Goal: Find specific page/section: Find specific page/section

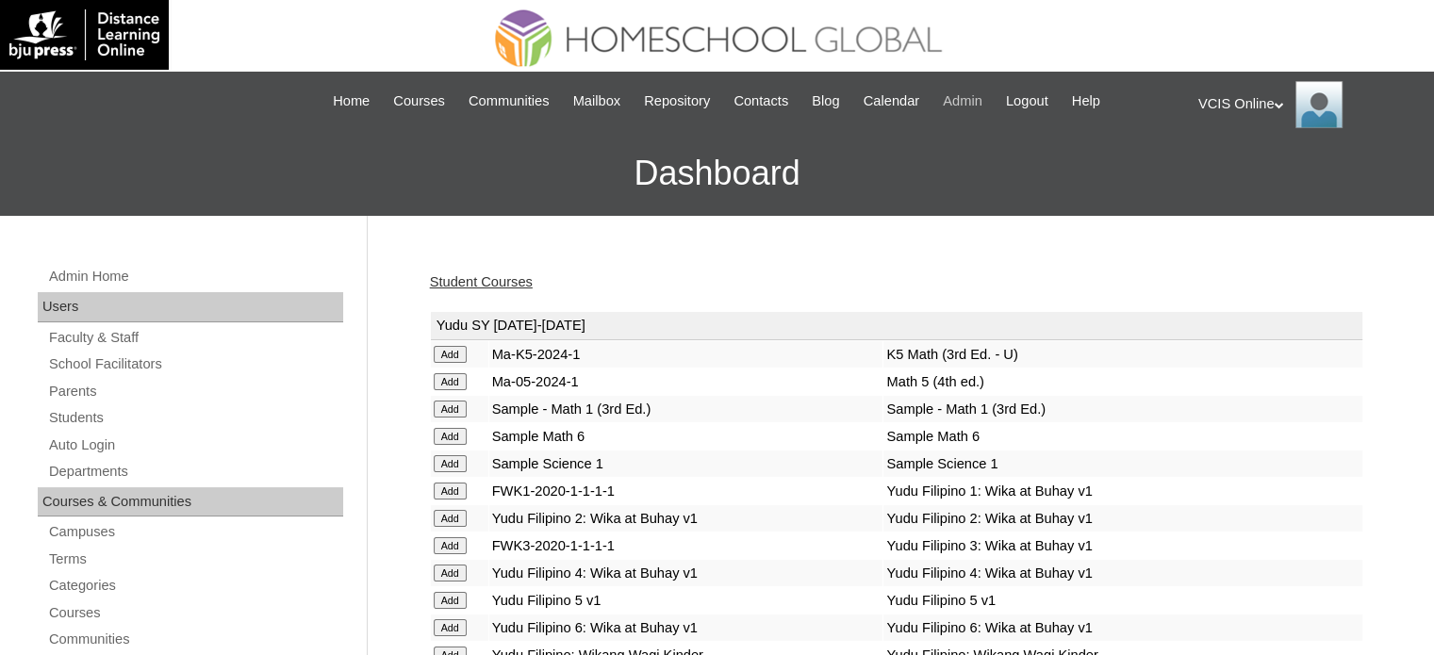
click at [955, 104] on span "Admin" at bounding box center [963, 101] width 40 height 22
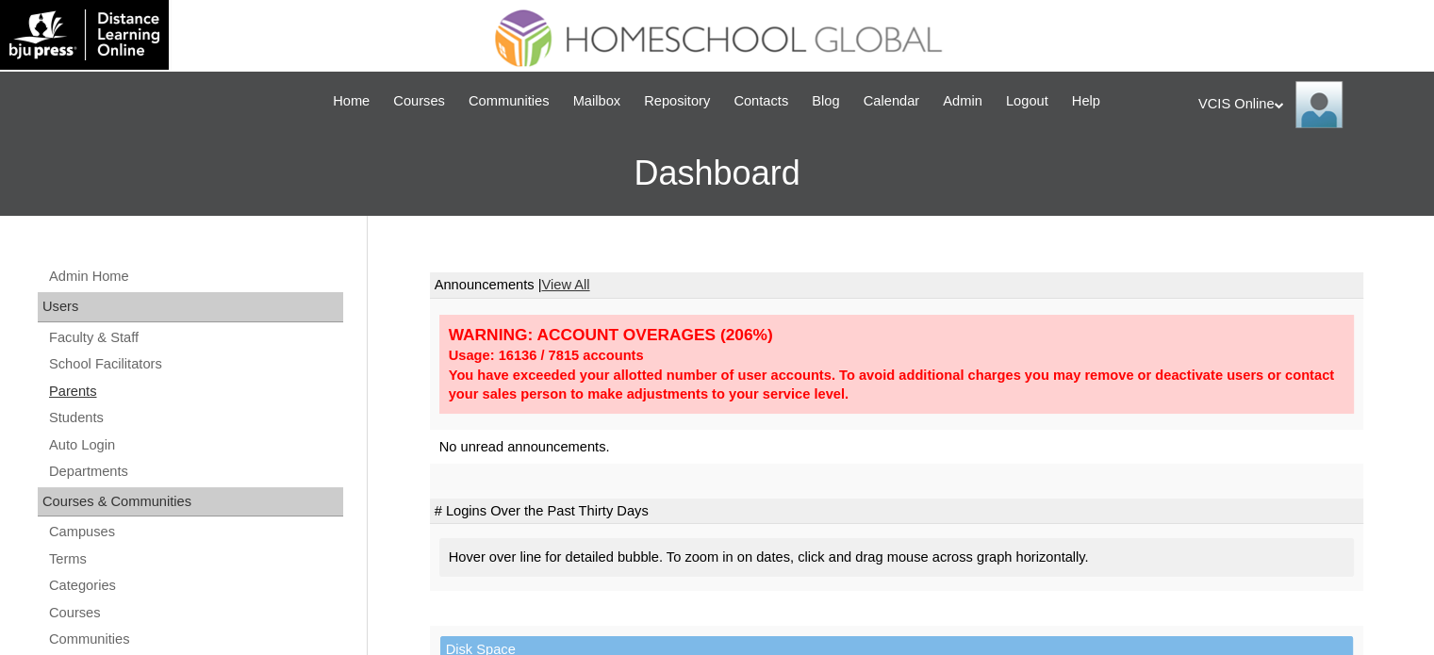
click at [89, 395] on link "Parents" at bounding box center [195, 392] width 296 height 24
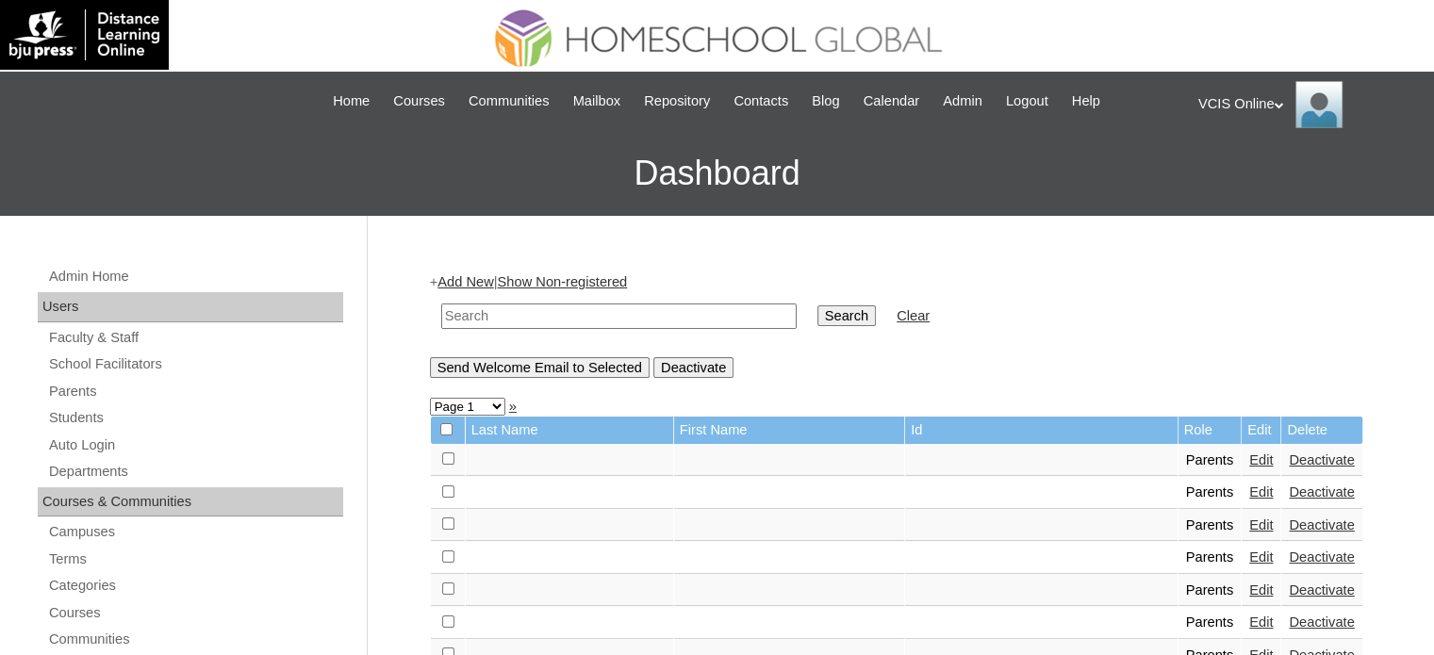
click at [665, 327] on td at bounding box center [619, 316] width 374 height 44
click at [660, 322] on input "text" at bounding box center [618, 316] width 355 height 25
paste input "VCIS001-5C-PA2025"
type input "VCIS001-5C-PA2025"
click at [817, 317] on input "Search" at bounding box center [846, 315] width 58 height 21
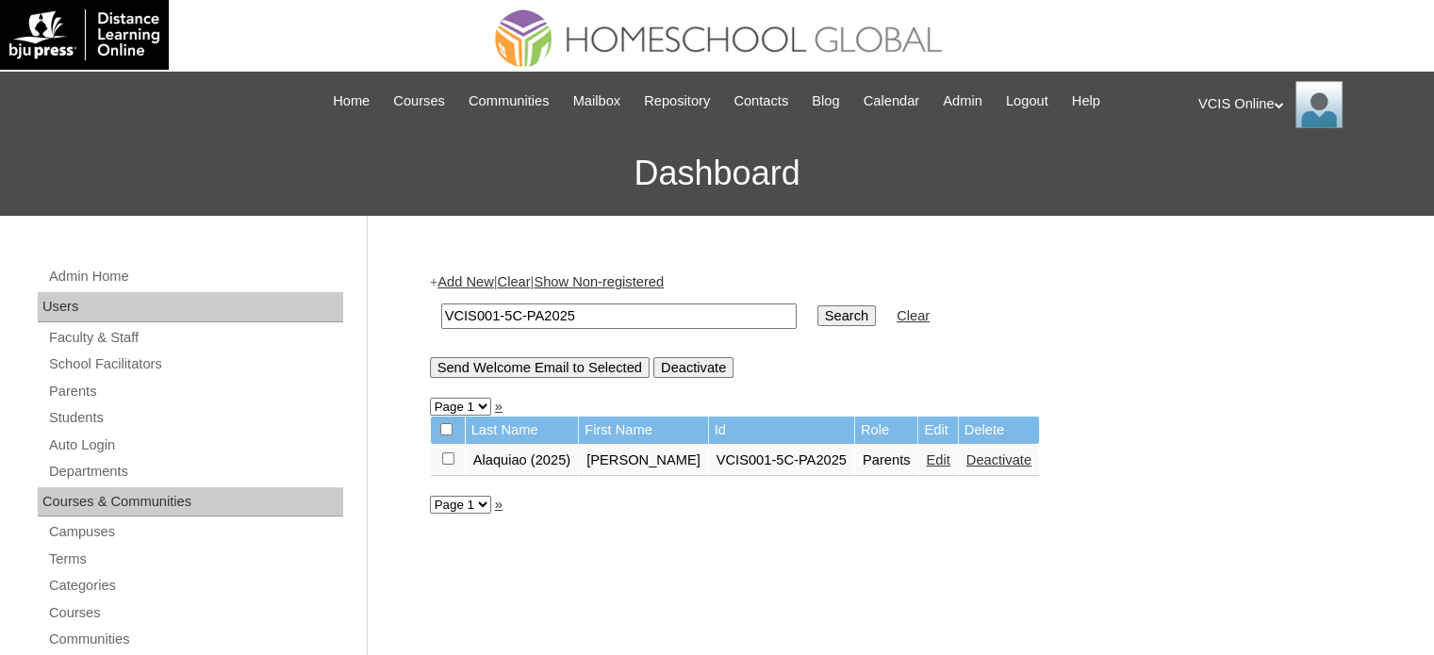
click at [926, 461] on link "Edit" at bounding box center [938, 459] width 24 height 15
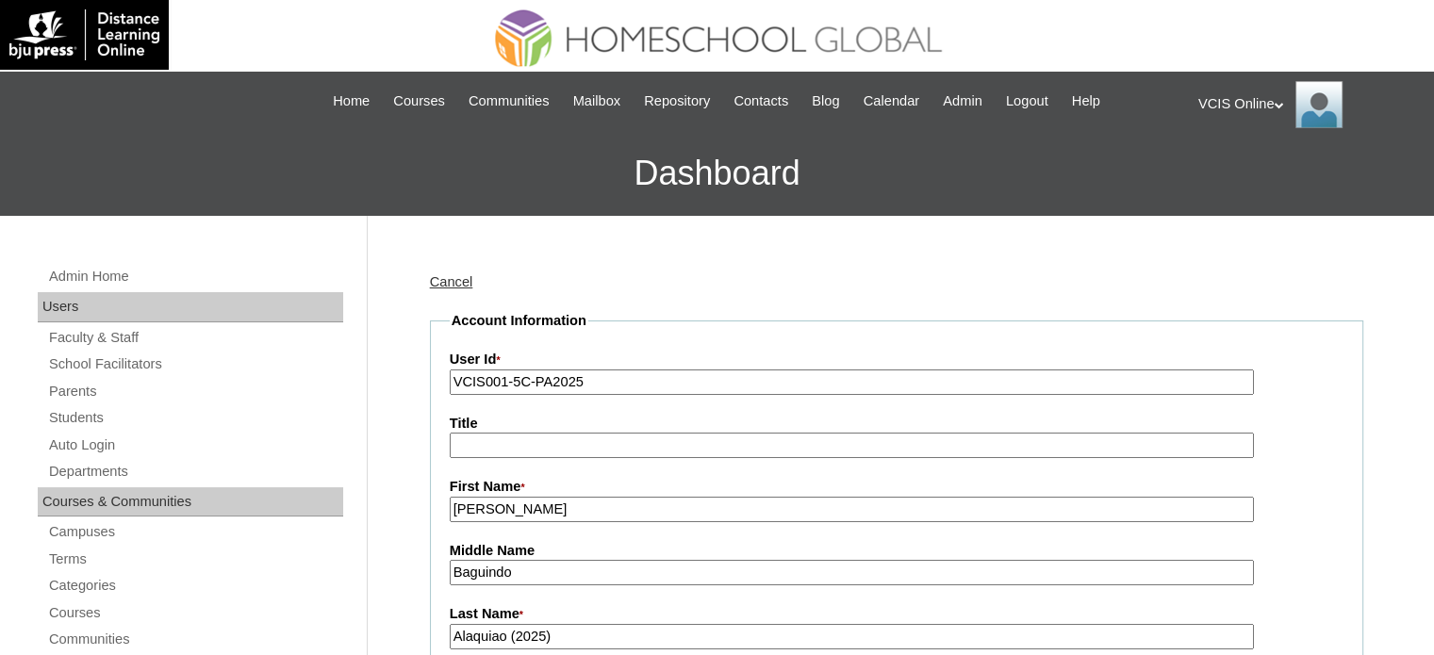
click at [440, 275] on link "Cancel" at bounding box center [451, 281] width 43 height 15
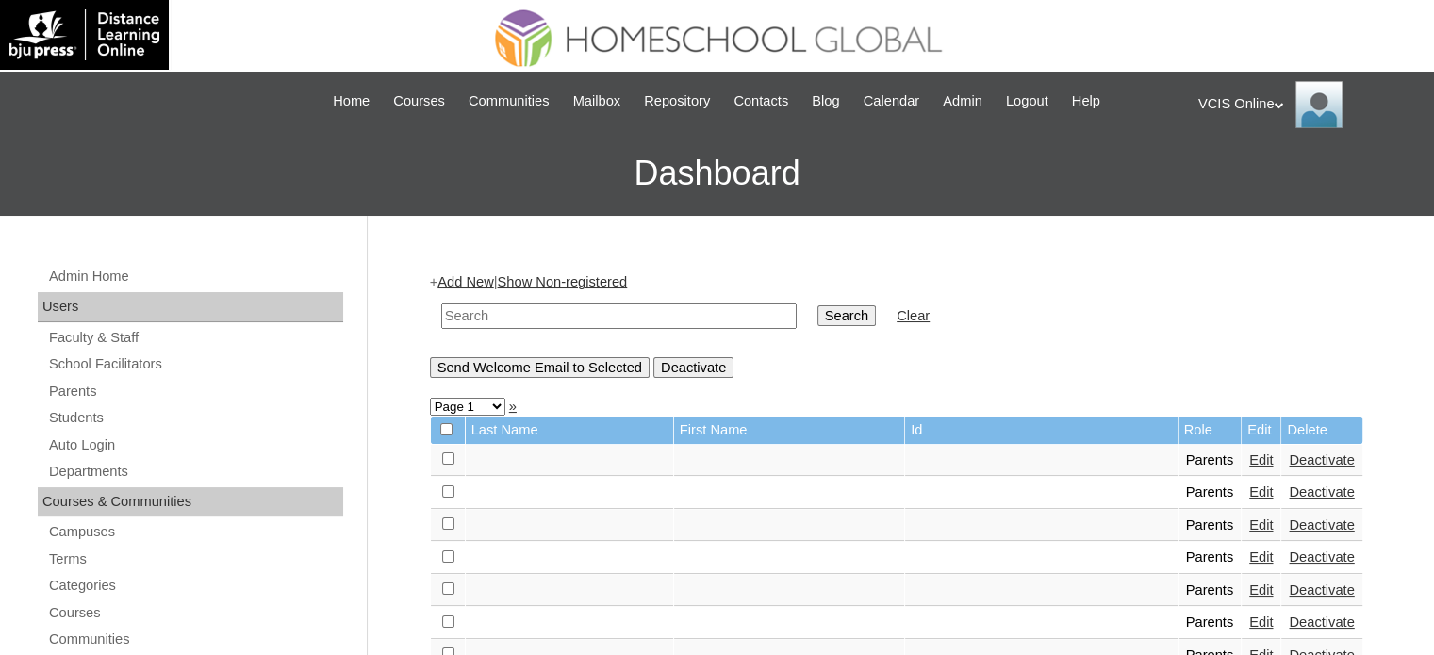
click at [554, 294] on td at bounding box center [619, 316] width 374 height 44
click at [554, 312] on input "text" at bounding box center [618, 316] width 355 height 25
paste input "VCIS002-5C-PA2025"
type input "VCIS002-5C-PA2025"
click at [817, 323] on input "Search" at bounding box center [846, 315] width 58 height 21
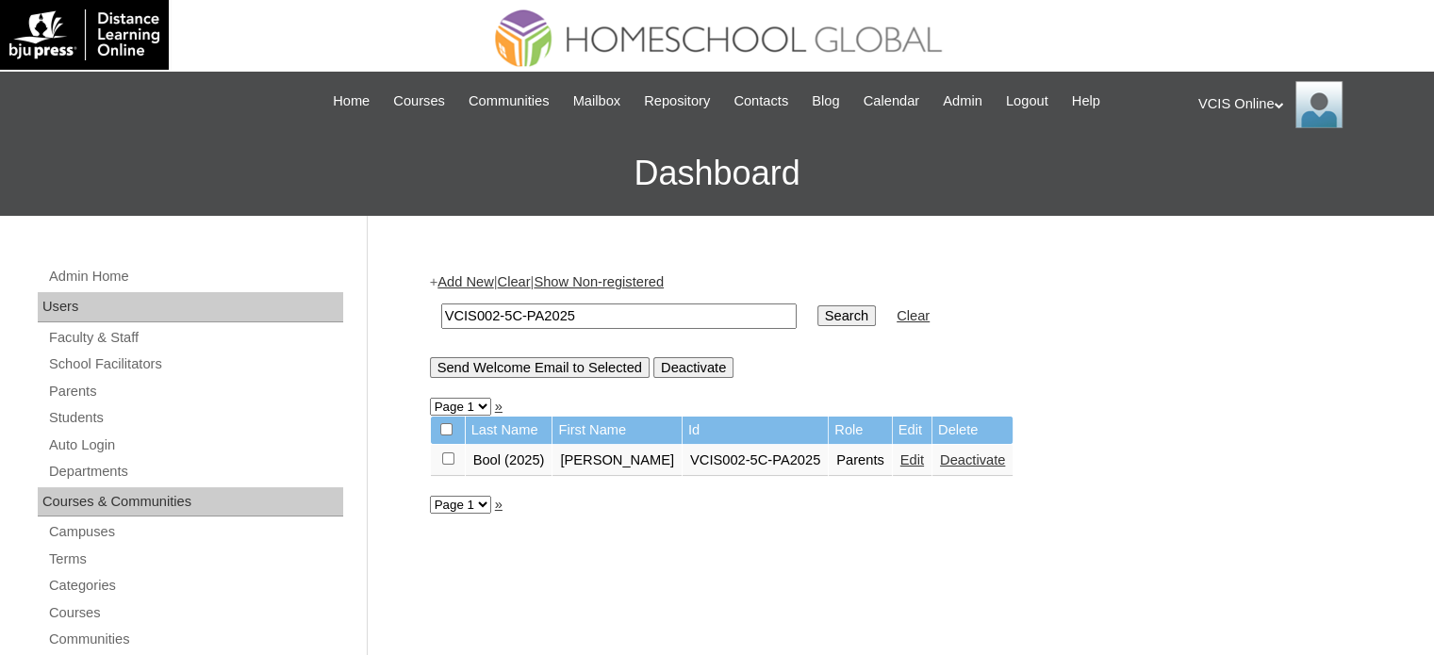
click at [597, 311] on input "VCIS002-5C-PA2025" at bounding box center [618, 316] width 355 height 25
click at [502, 308] on input "VCIS002-5C-PA2025" at bounding box center [618, 316] width 355 height 25
click at [497, 320] on input "VCIS002-5C-PA2025" at bounding box center [618, 316] width 355 height 25
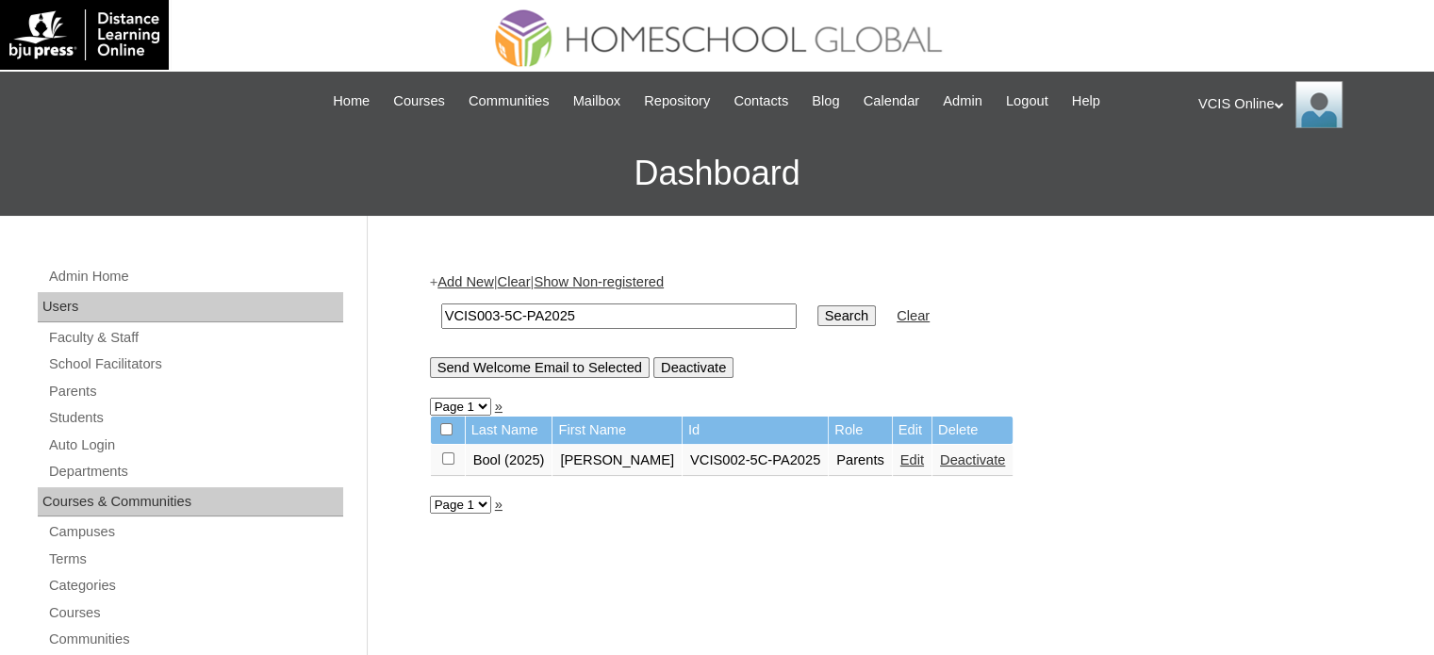
type input "VCIS003-5C-PA2025"
click at [817, 305] on input "Search" at bounding box center [846, 315] width 58 height 21
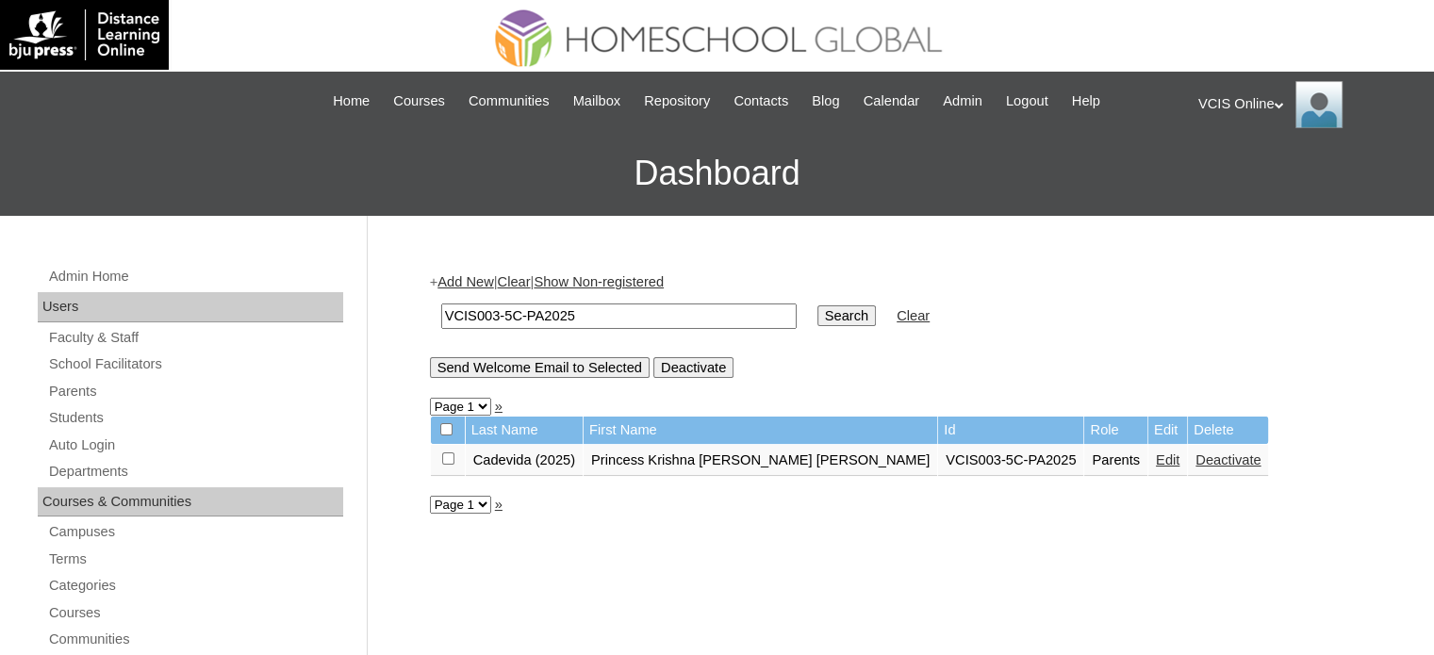
click at [494, 313] on input "VCIS003-5C-PA2025" at bounding box center [618, 316] width 355 height 25
type input "VCIS004-5C-PA2025"
click at [817, 323] on input "Search" at bounding box center [846, 315] width 58 height 21
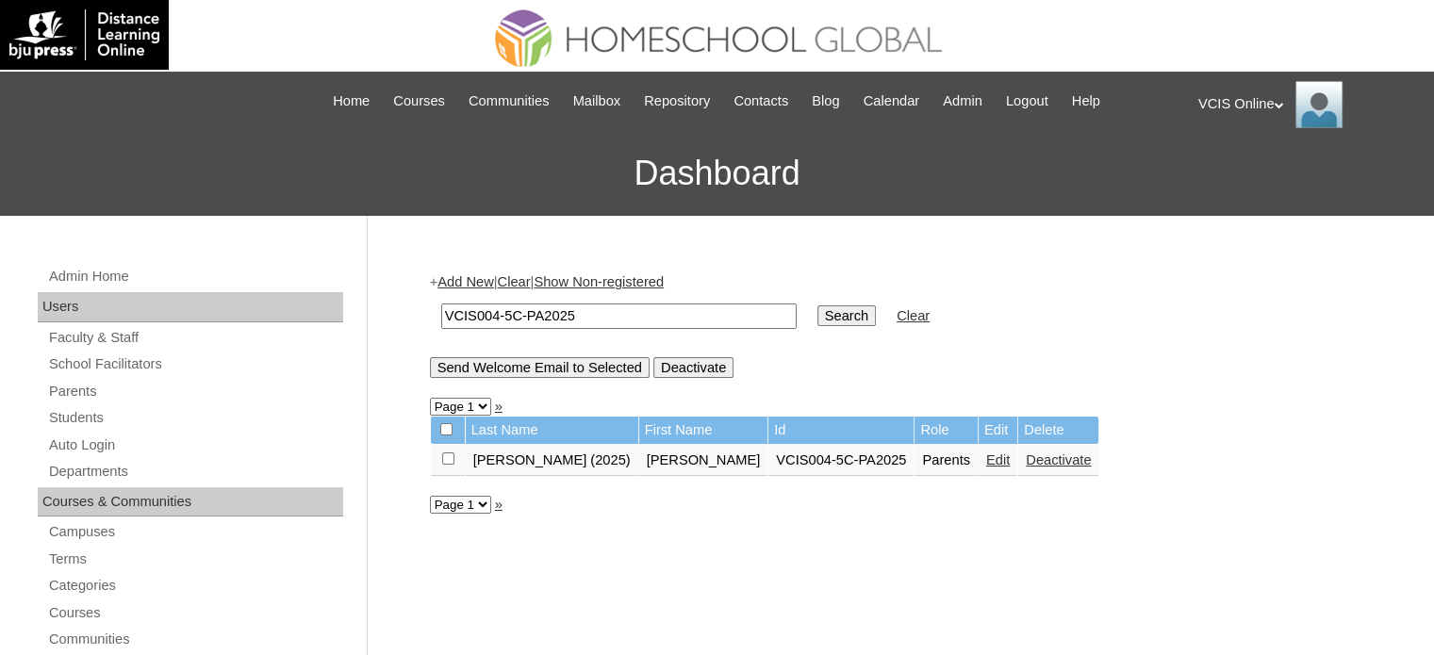
click at [494, 319] on input "VCIS004-5C-PA2025" at bounding box center [618, 316] width 355 height 25
type input "VCIS005-5C-PA2025"
click at [817, 305] on input "Search" at bounding box center [846, 315] width 58 height 21
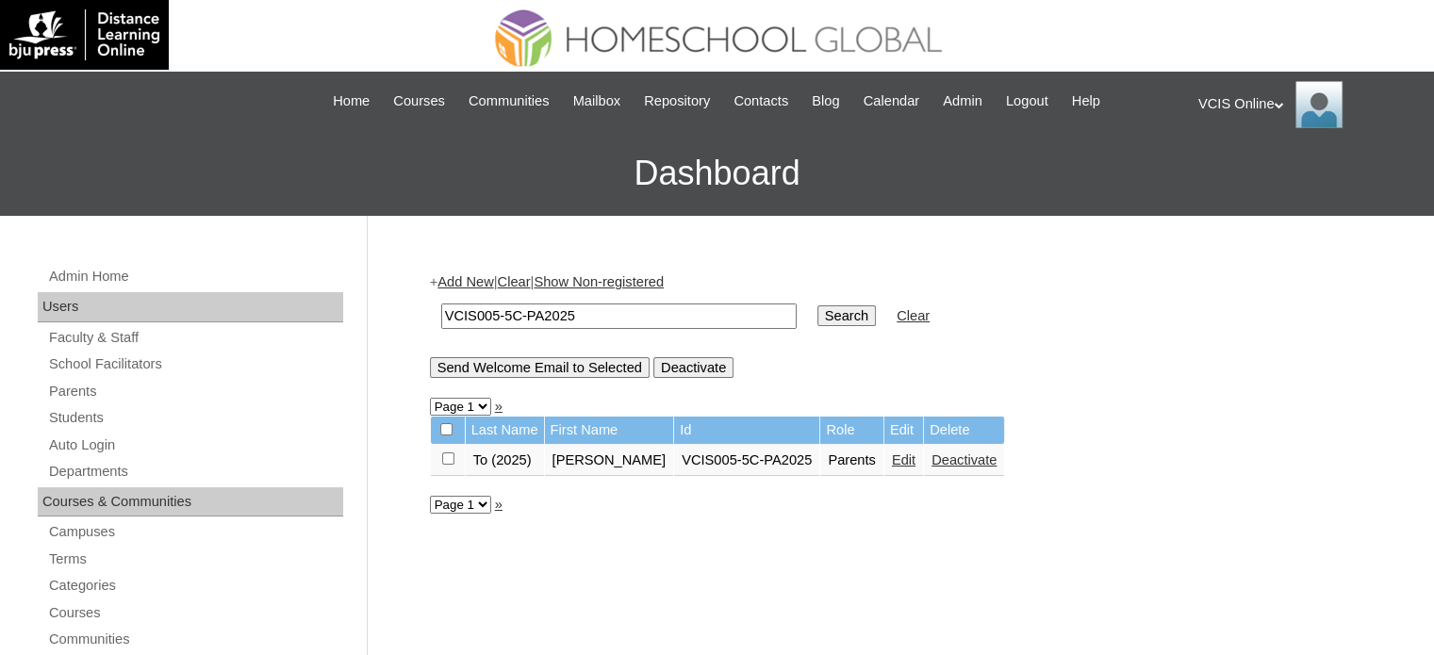
click at [497, 319] on input "VCIS005-5C-PA2025" at bounding box center [618, 316] width 355 height 25
type input "VCIS006-5C-PA2025"
click at [817, 305] on input "Search" at bounding box center [846, 315] width 58 height 21
click at [498, 319] on input "VCIS006-5C-PA2025" at bounding box center [618, 316] width 355 height 25
type input "VCIS007-5C-PA2025"
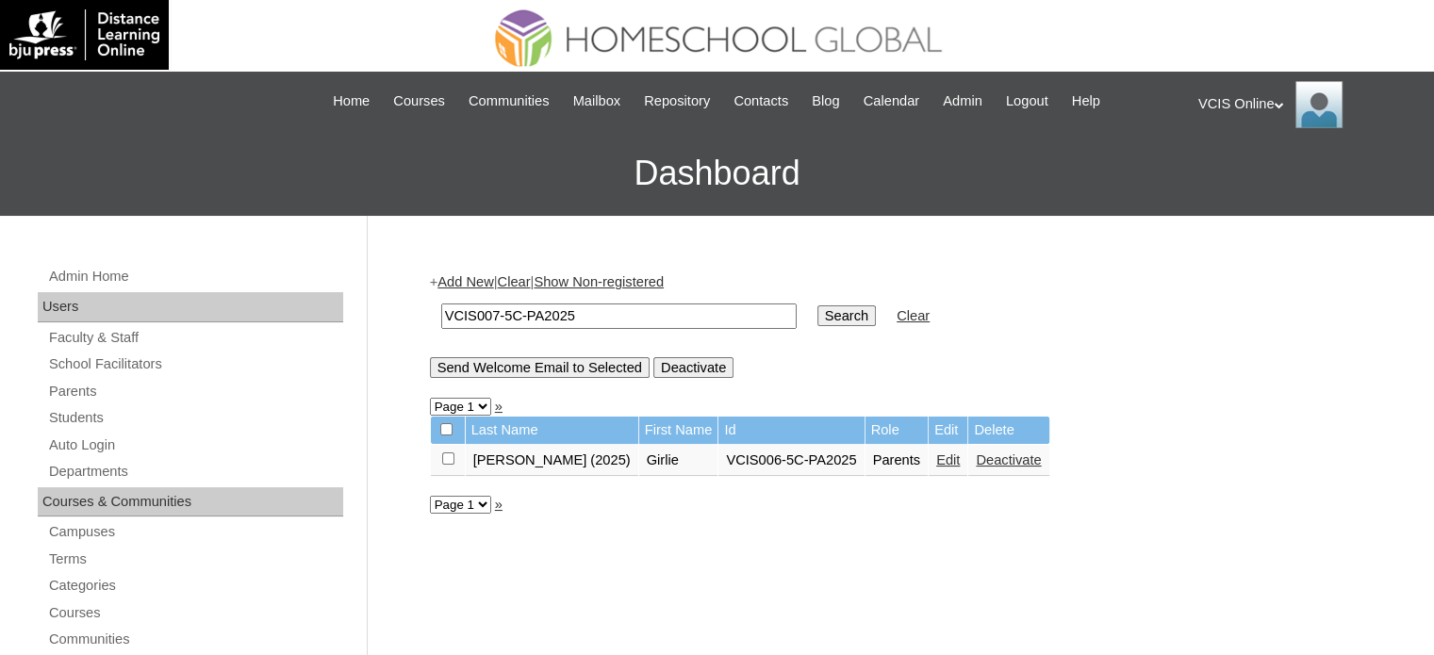
click at [817, 305] on input "Search" at bounding box center [846, 315] width 58 height 21
click at [494, 317] on input "VCIS007-5C-PA2025" at bounding box center [618, 316] width 355 height 25
type input "VCIS008-5C-PA2025"
click at [817, 305] on input "Search" at bounding box center [846, 315] width 58 height 21
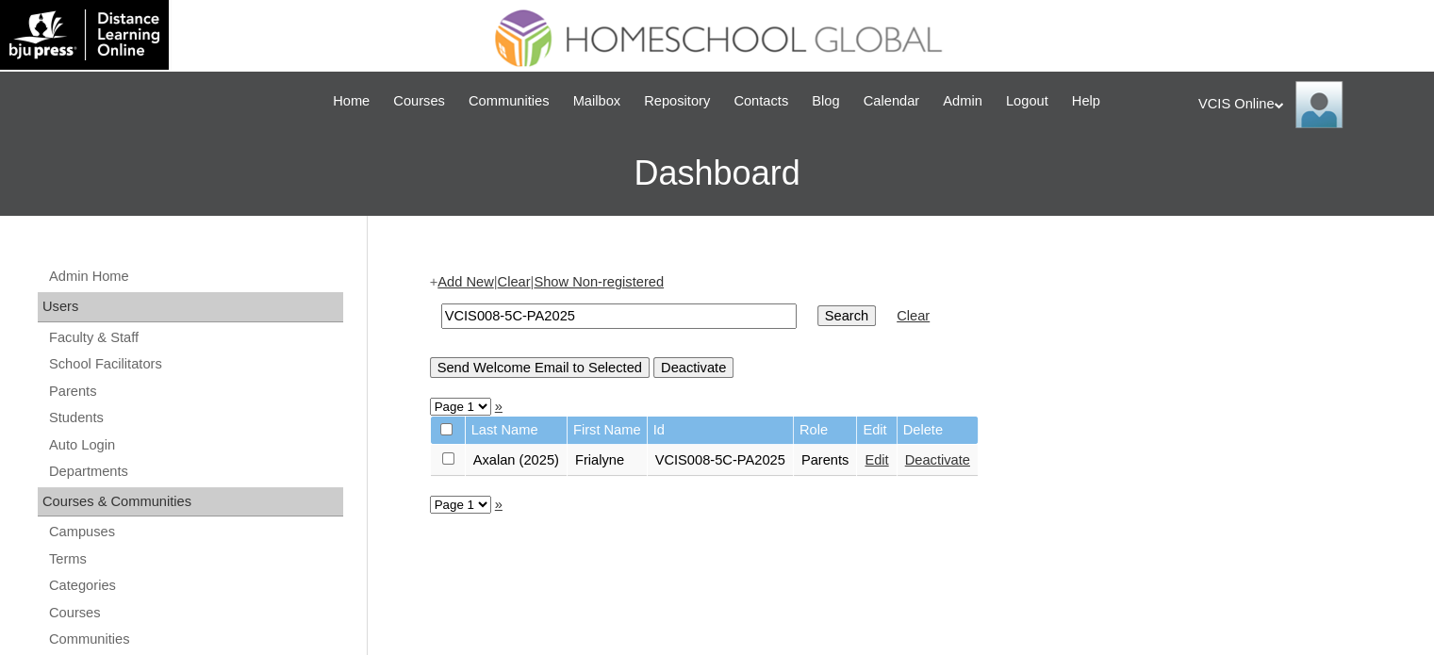
click at [494, 315] on input "VCIS008-5C-PA2025" at bounding box center [618, 316] width 355 height 25
type input "VCIS009-5C-PA2025"
click at [817, 305] on input "Search" at bounding box center [846, 315] width 58 height 21
click at [495, 317] on input "VCIS009-5C-PA2025" at bounding box center [618, 316] width 355 height 25
type input "VCIS010-5C-PA2025"
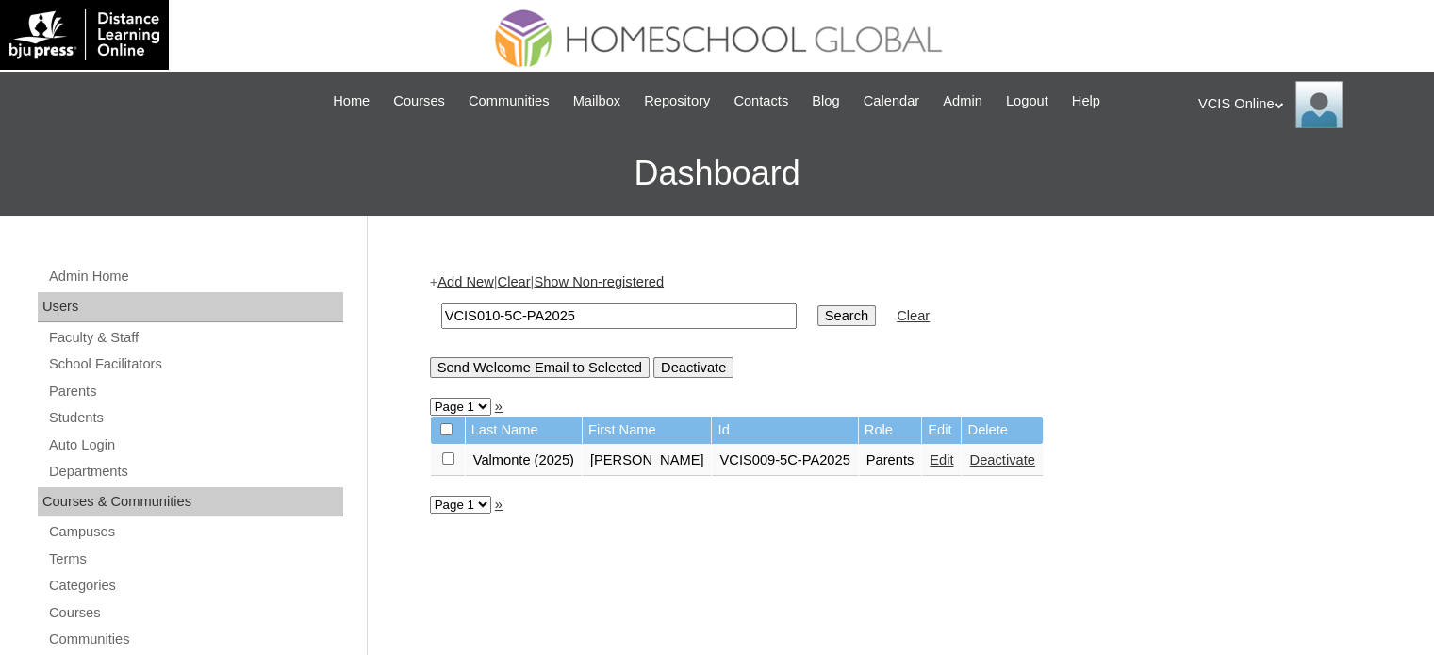
click at [817, 305] on input "Search" at bounding box center [846, 315] width 58 height 21
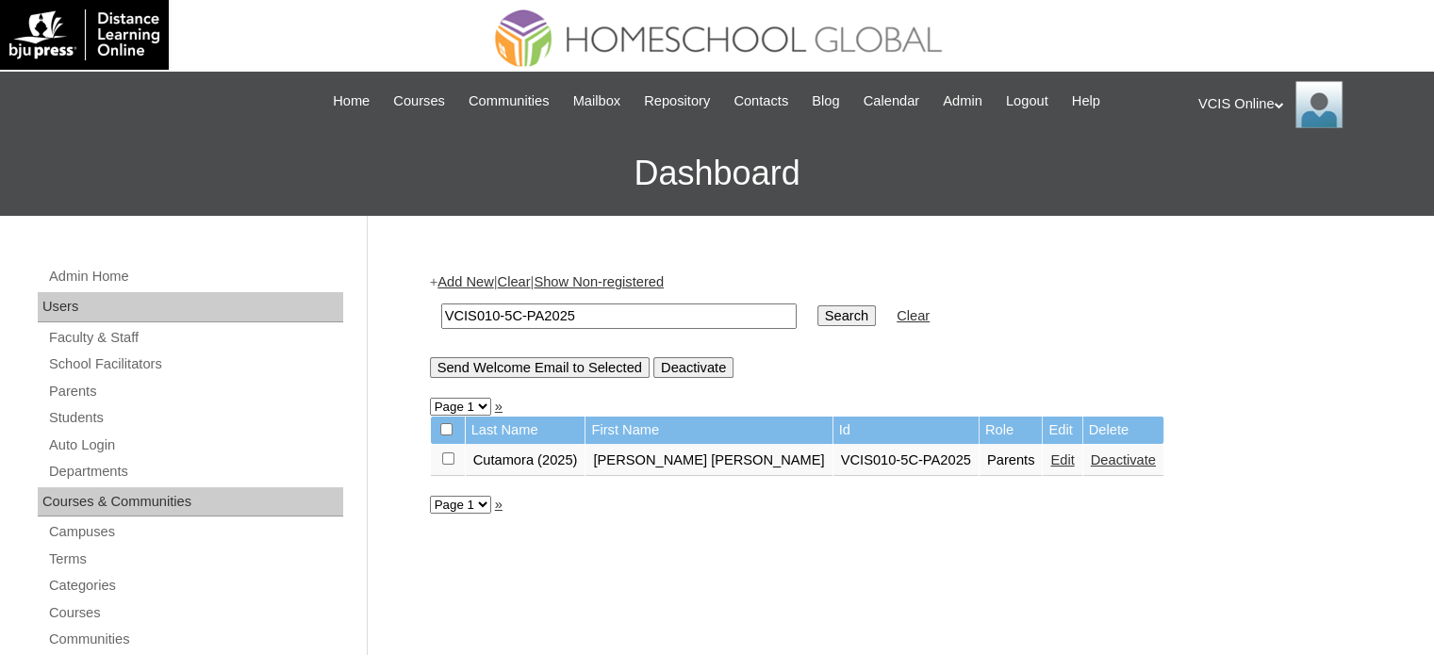
click at [569, 322] on input "VCIS010-5C-PA2025" at bounding box center [618, 316] width 355 height 25
paste input "07-KA"
type input "VCIS007-KA-PA2025"
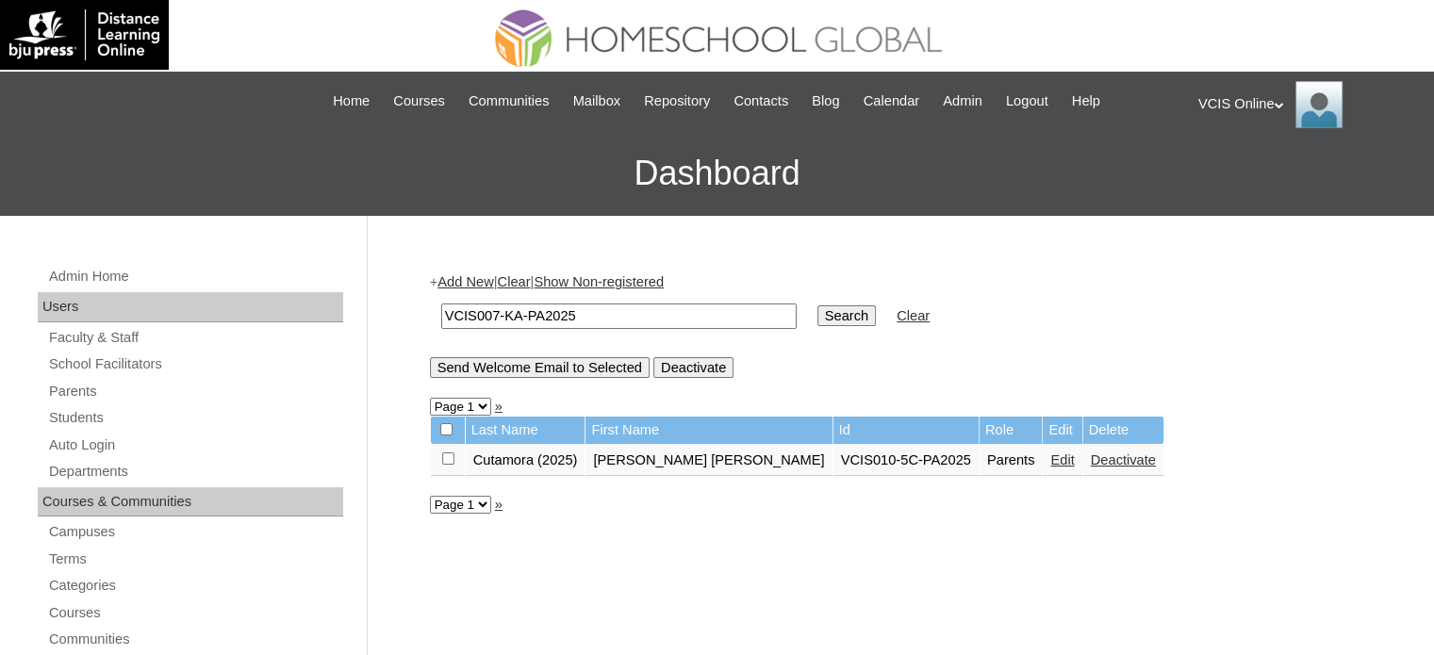
click at [817, 305] on input "Search" at bounding box center [846, 315] width 58 height 21
click at [528, 319] on input "VCIS007-KA-PA2025" at bounding box center [618, 316] width 355 height 25
paste input "12-5C"
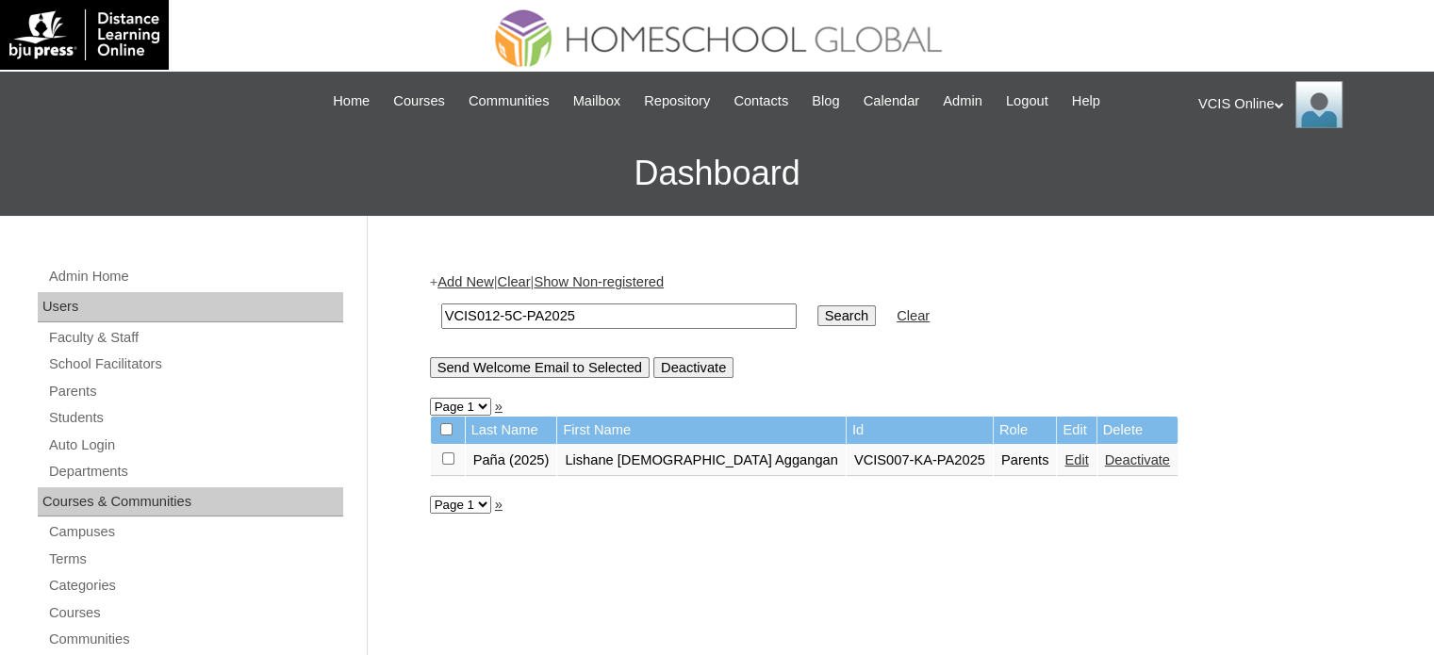
type input "VCIS012-5C-PA2025"
click at [817, 305] on input "Search" at bounding box center [846, 315] width 58 height 21
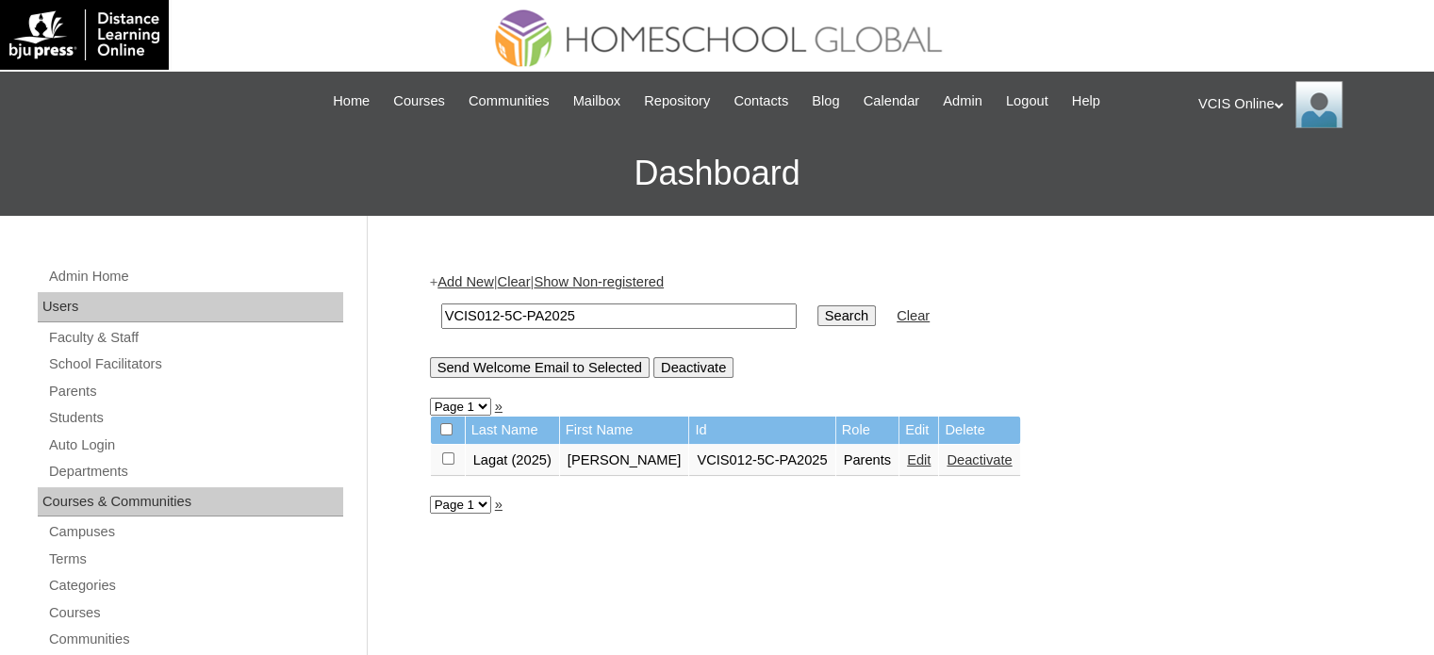
click at [495, 315] on input "VCIS012-5C-PA2025" at bounding box center [618, 316] width 355 height 25
type input "VCIS013-5C-PA2025"
click at [817, 305] on input "Search" at bounding box center [846, 315] width 58 height 21
click at [611, 331] on td "VCIS013-5C-PA2025" at bounding box center [619, 316] width 374 height 44
click at [633, 304] on input "VCIS013-5C-PA2025" at bounding box center [618, 316] width 355 height 25
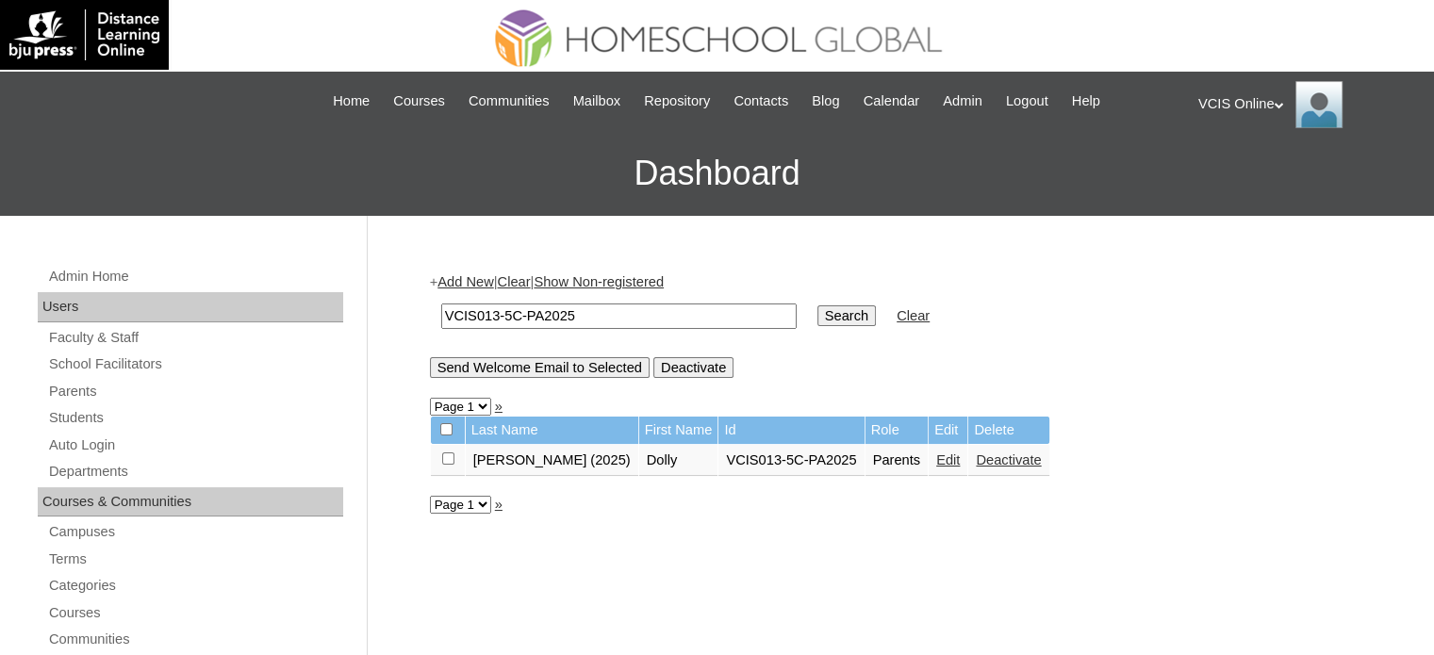
click at [633, 304] on input "VCIS013-5C-PA2025" at bounding box center [618, 316] width 355 height 25
paste input "05-3A"
type input "VCIS005-3A-PA2025"
click at [817, 305] on input "Search" at bounding box center [846, 315] width 58 height 21
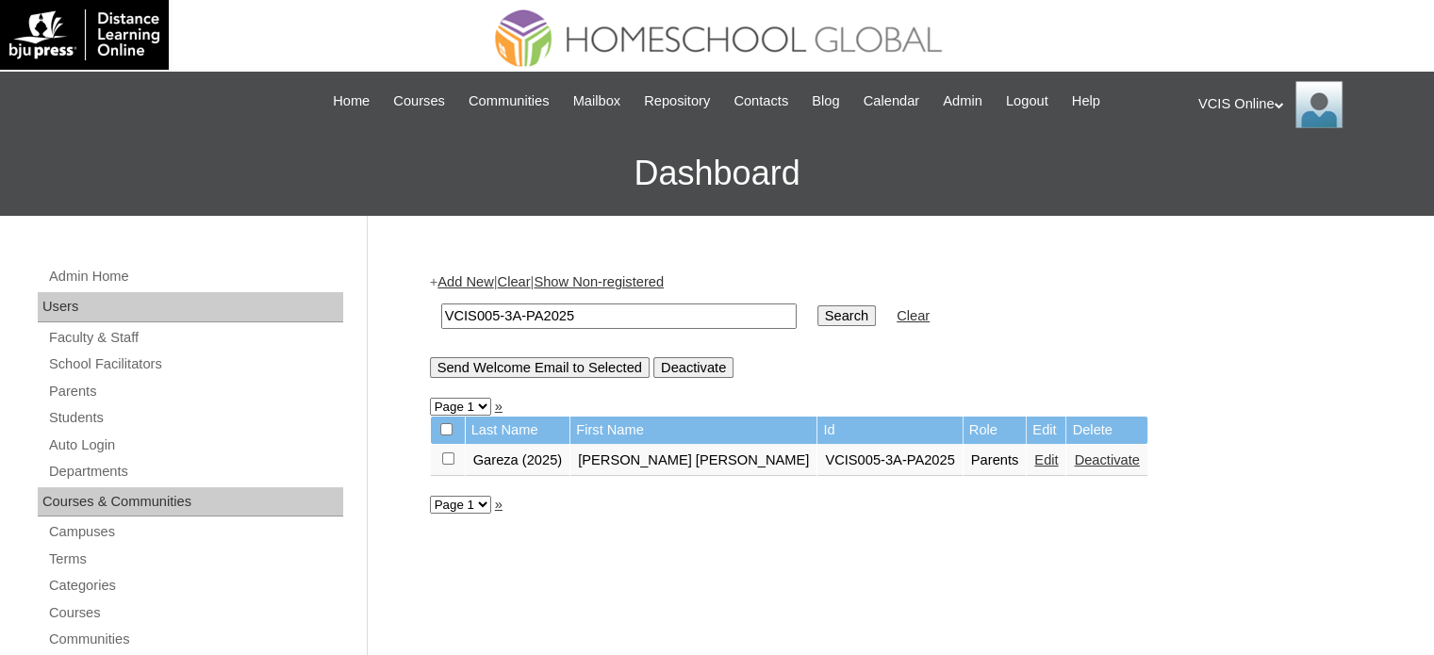
click at [531, 311] on input "VCIS005-3A-PA2025" at bounding box center [618, 316] width 355 height 25
paste input "-013-G6C"
type input "VCIS-013-G6C-PA2025"
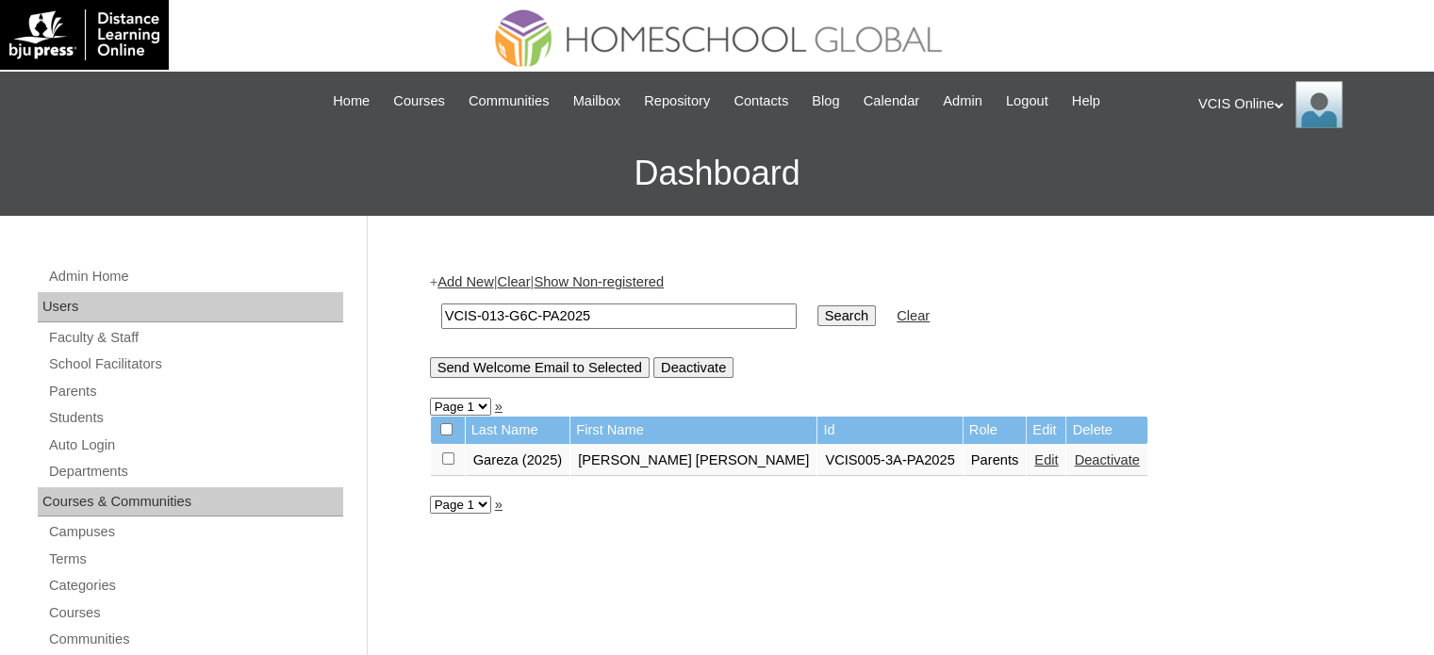
click at [817, 320] on input "Search" at bounding box center [846, 315] width 58 height 21
click at [611, 316] on input "VCIS-013-G6C-PA2025" at bounding box center [618, 316] width 355 height 25
paste input "006-3B"
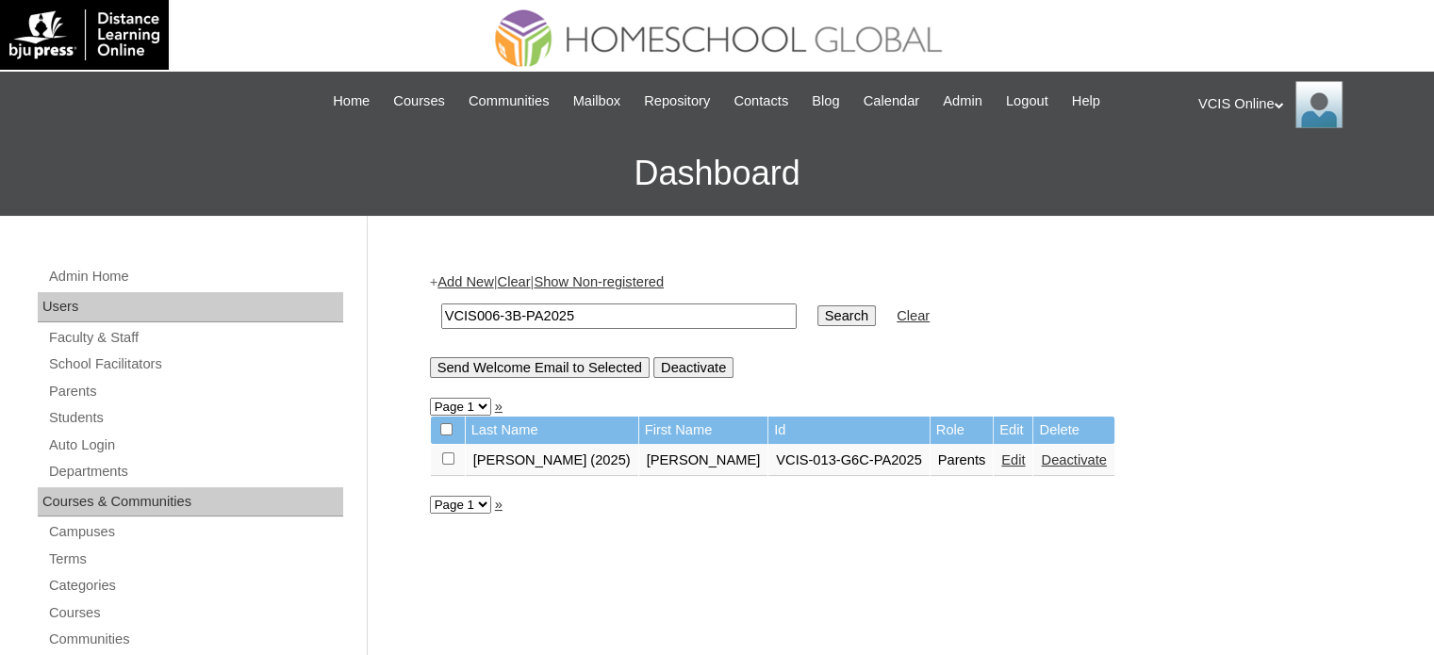
type input "VCIS006-3B-PA2025"
click at [817, 305] on input "Search" at bounding box center [846, 315] width 58 height 21
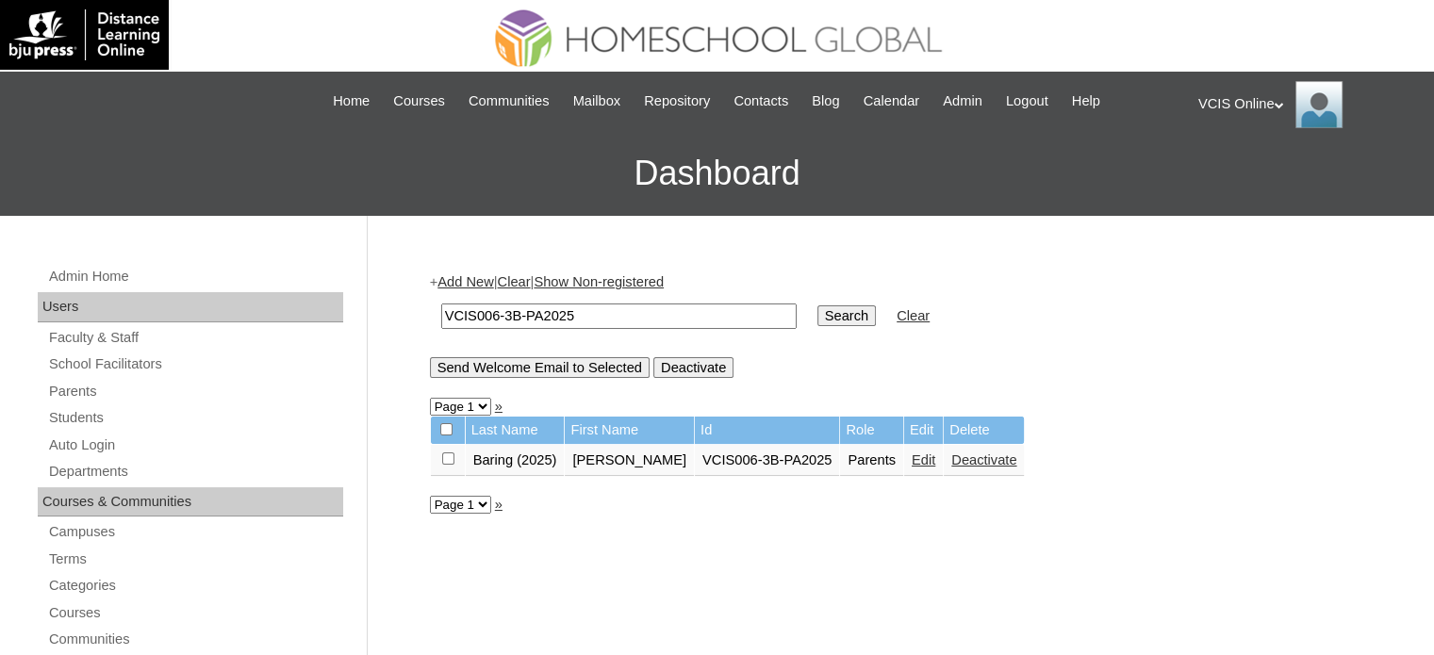
click at [579, 297] on td "VCIS006-3B-PA2025" at bounding box center [619, 316] width 374 height 44
click at [584, 309] on input "VCIS006-3B-PA2025" at bounding box center [618, 316] width 355 height 25
paste input "1-5C-S"
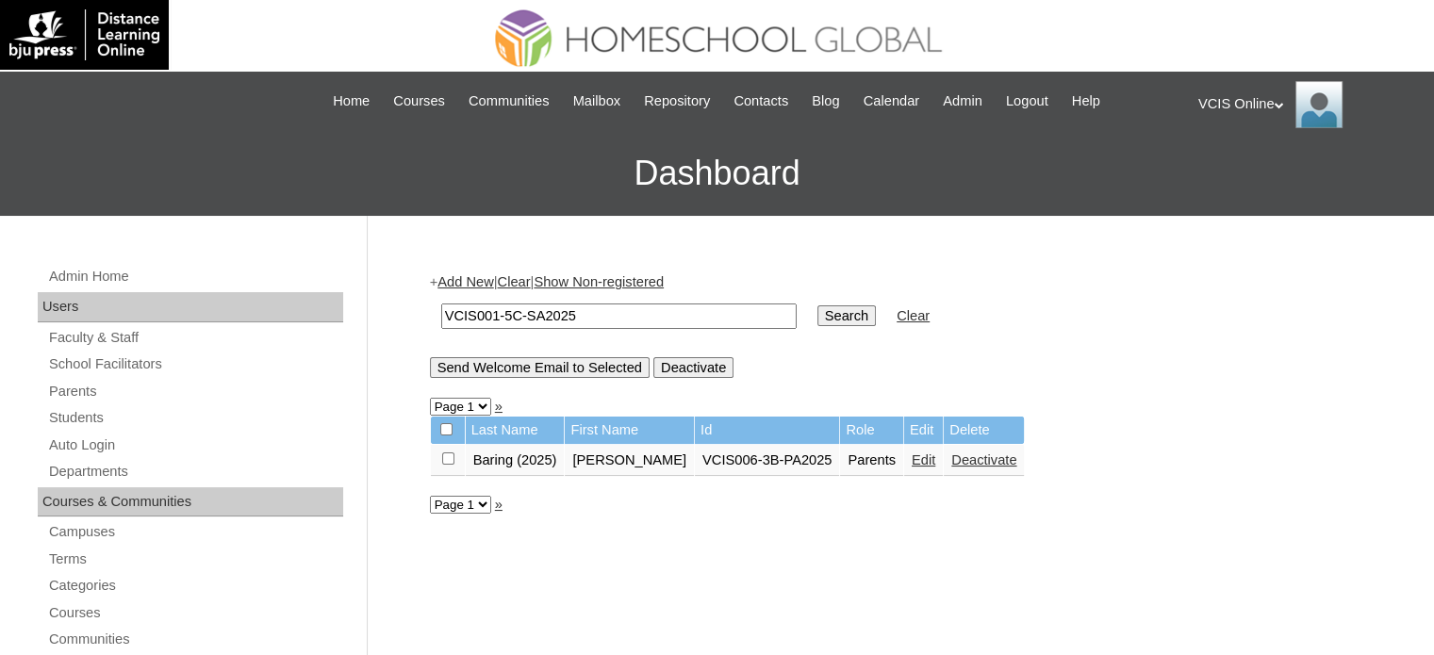
type input "VCIS001-5C-SA2025"
click at [817, 305] on input "Search" at bounding box center [846, 315] width 58 height 21
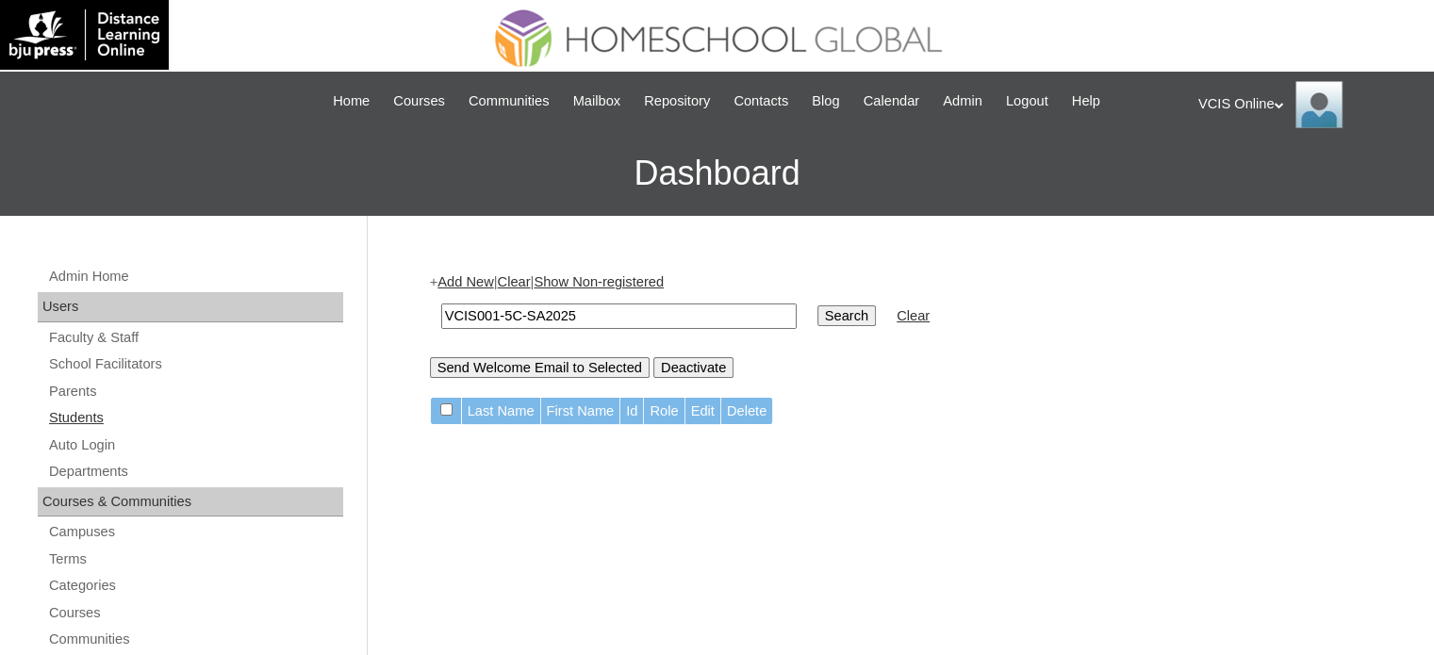
click at [99, 409] on link "Students" at bounding box center [195, 418] width 296 height 24
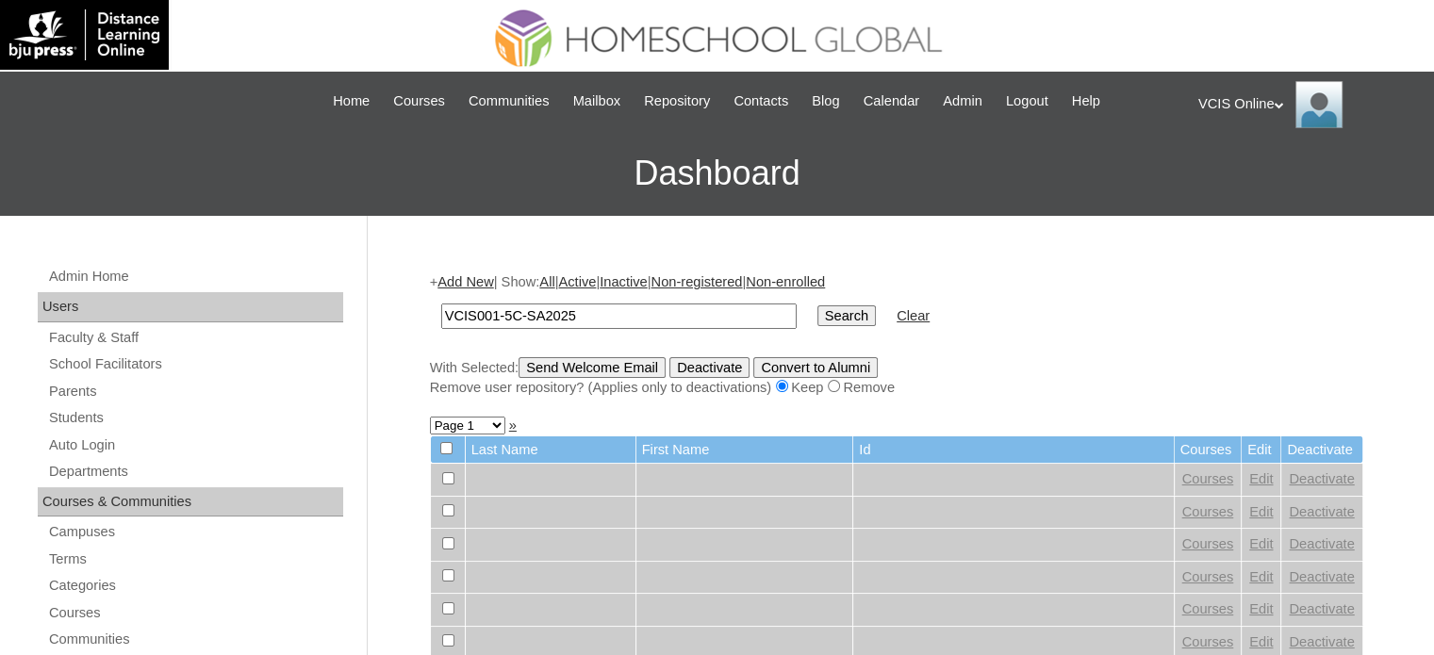
type input "VCIS001-5C-SA2025"
click at [817, 305] on input "Search" at bounding box center [846, 315] width 58 height 21
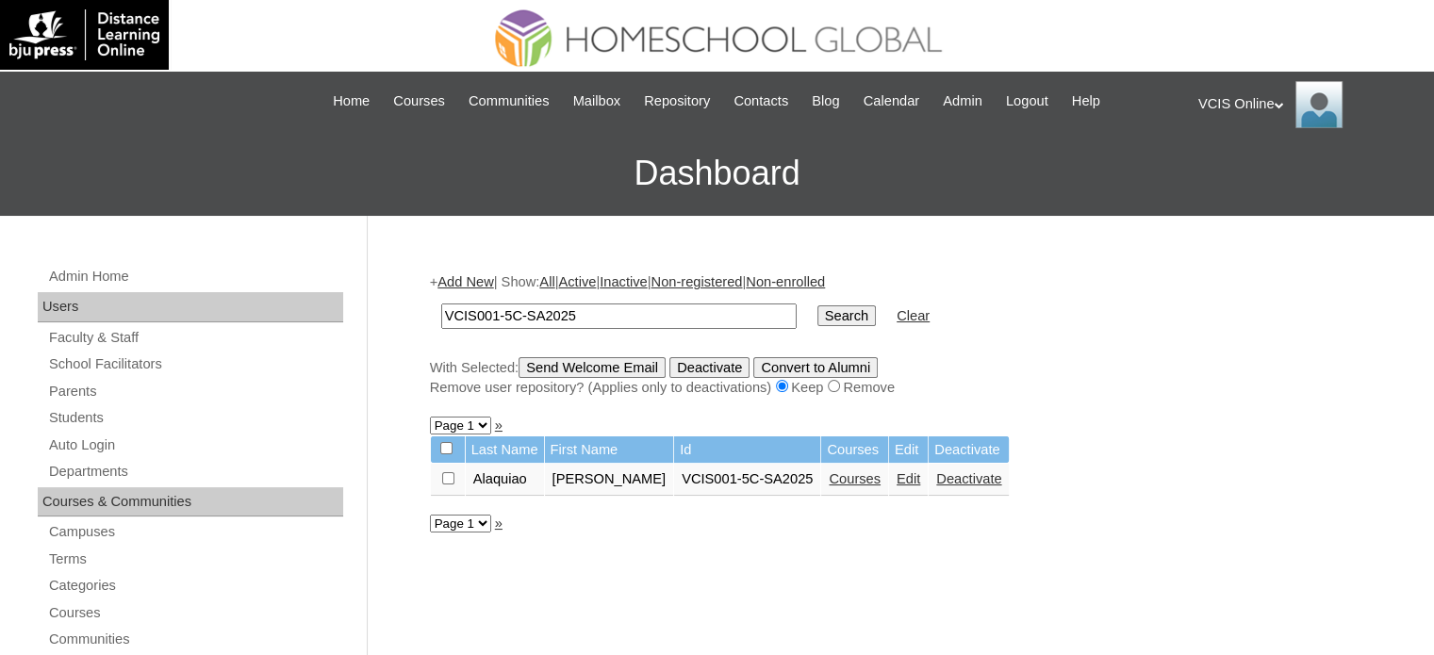
click at [501, 316] on input "VCIS001-5C-SA2025" at bounding box center [618, 316] width 355 height 25
click at [497, 316] on input "VCIS001-5C-SA2025" at bounding box center [618, 316] width 355 height 25
type input "VCIS002-5C-SA2025"
click at [817, 305] on input "Search" at bounding box center [846, 315] width 58 height 21
click at [497, 313] on input "VCIS002-5C-SA2025" at bounding box center [618, 316] width 355 height 25
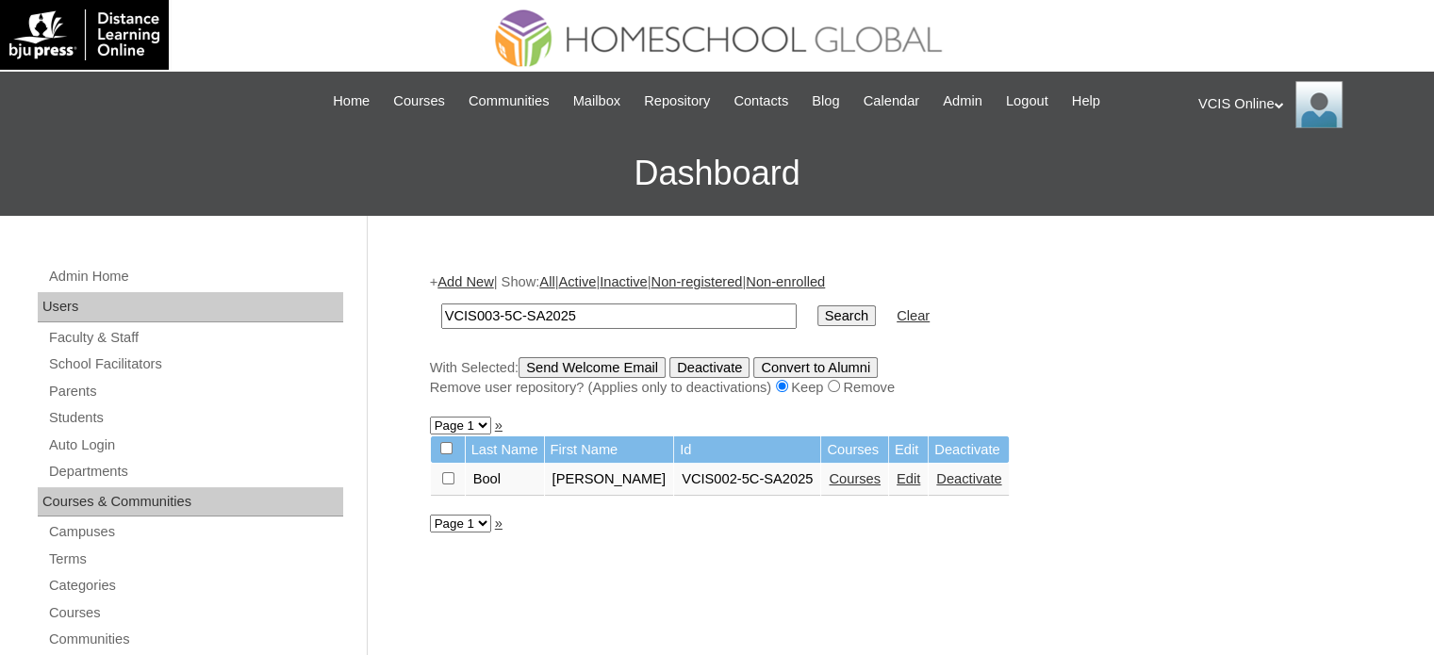
type input "VCIS003-5C-SA2025"
click at [817, 305] on input "Search" at bounding box center [846, 315] width 58 height 21
click at [496, 316] on input "VCIS003-5C-SA2025" at bounding box center [618, 316] width 355 height 25
type input "VCIS004-5C-SA2025"
click at [817, 305] on input "Search" at bounding box center [846, 315] width 58 height 21
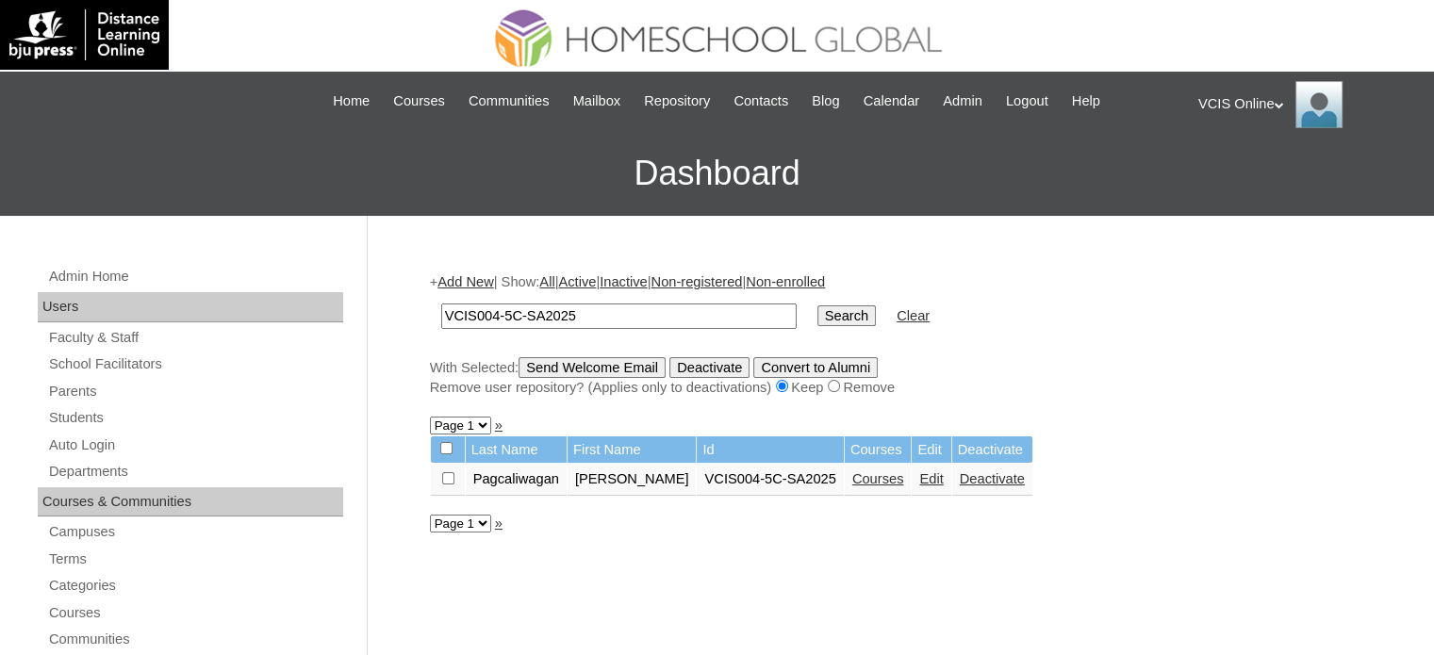
click at [496, 317] on input "VCIS004-5C-SA2025" at bounding box center [618, 316] width 355 height 25
type input "VCIS005-5C-SA2025"
click at [817, 305] on input "Search" at bounding box center [846, 315] width 58 height 21
click at [496, 317] on input "VCIS005-5C-SA2025" at bounding box center [618, 316] width 355 height 25
type input "VCIS006-5C-SA2025"
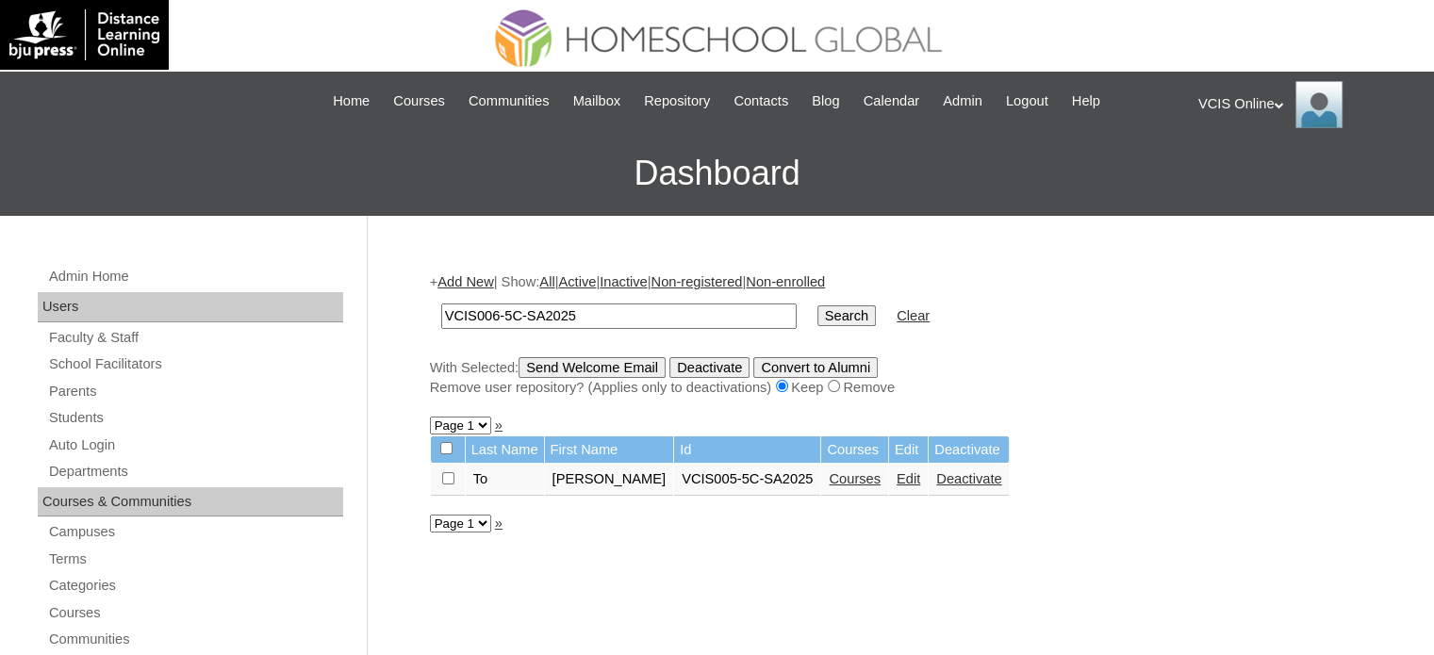
click at [817, 305] on input "Search" at bounding box center [846, 315] width 58 height 21
click at [494, 318] on input "VCIS006-5C-SA2025" at bounding box center [618, 316] width 355 height 25
type input "VCIS007-5C-SA2025"
click at [817, 305] on input "Search" at bounding box center [846, 315] width 58 height 21
click at [494, 318] on input "VCIS007-5C-SA2025" at bounding box center [618, 316] width 355 height 25
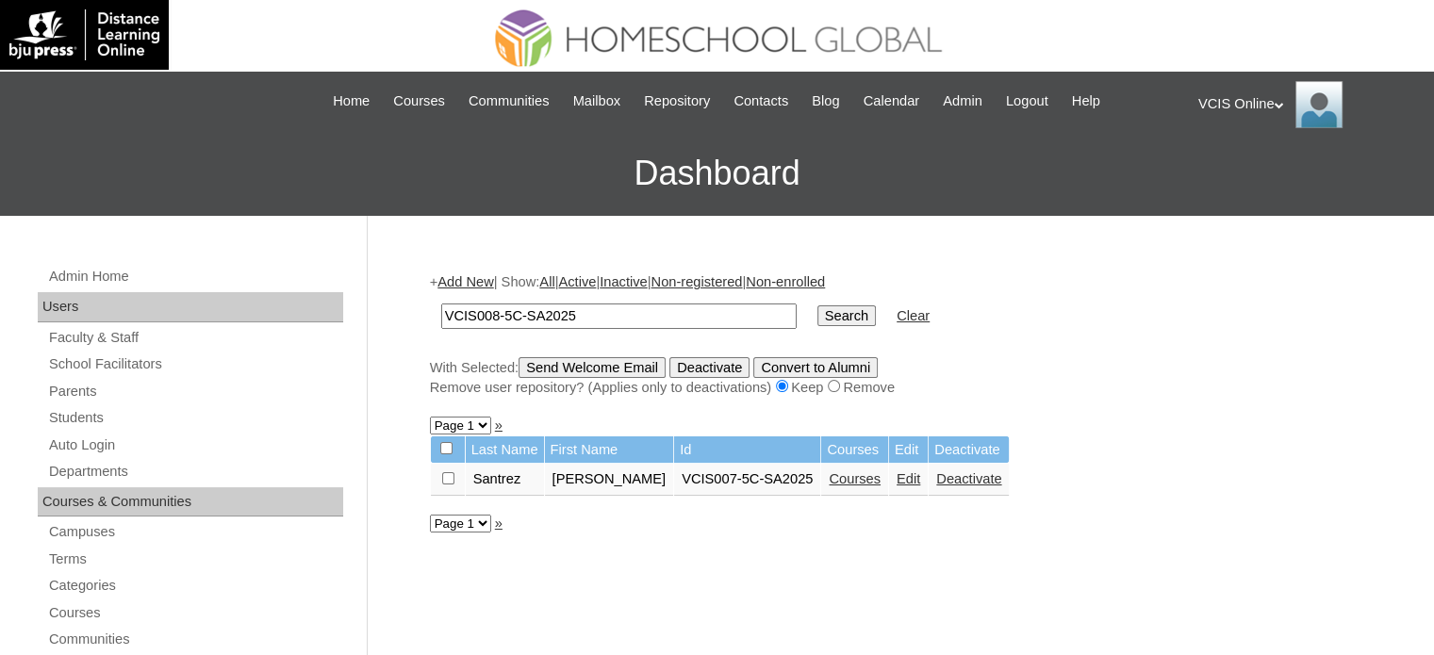
type input "VCIS008-5C-SA2025"
click at [817, 305] on input "Search" at bounding box center [846, 315] width 58 height 21
click at [494, 318] on input "VCIS008-5C-SA2025" at bounding box center [618, 316] width 355 height 25
type input "VCIS009-5C-SA2025"
click at [817, 305] on input "Search" at bounding box center [846, 315] width 58 height 21
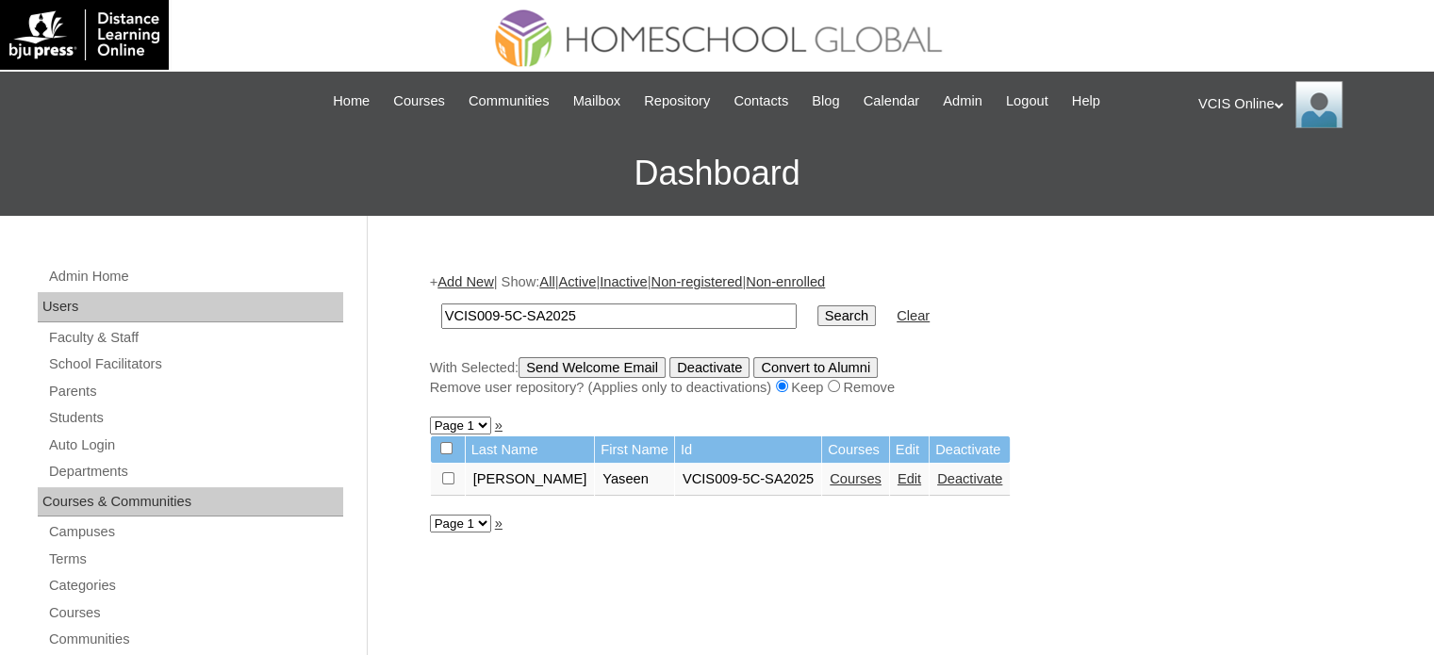
click at [494, 318] on input "VCIS009-5C-SA2025" at bounding box center [618, 316] width 355 height 25
type input "VCIS010-5C-SA2025"
click at [817, 305] on input "Search" at bounding box center [846, 315] width 58 height 21
click at [494, 318] on input "VCIS010-5C-SA2025" at bounding box center [618, 316] width 355 height 25
type input "VCIS011-5C-SA2025"
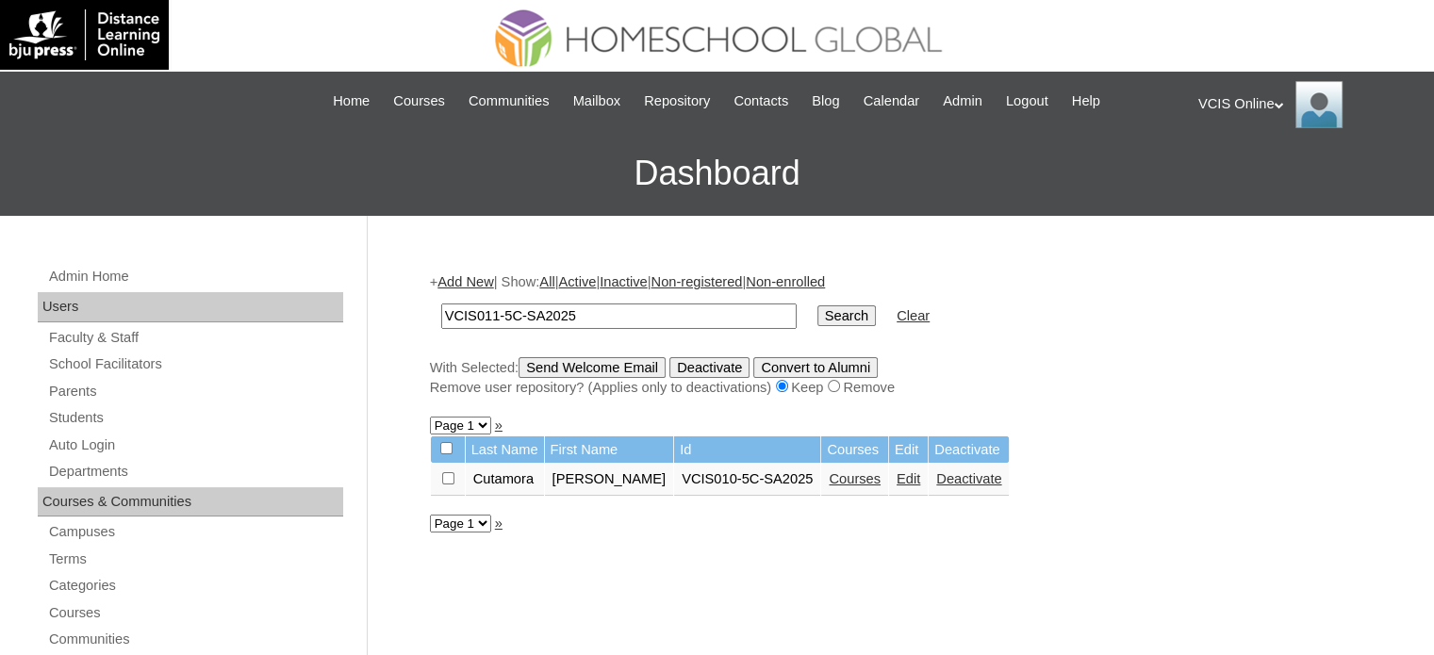
click at [817, 305] on input "Search" at bounding box center [846, 315] width 58 height 21
click at [494, 318] on input "VCIS011-5C-SA2025" at bounding box center [618, 316] width 355 height 25
type input "VCIS012-5C-SA2025"
click at [817, 305] on input "Search" at bounding box center [846, 315] width 58 height 21
click at [494, 318] on input "VCIS012-5C-SA2025" at bounding box center [618, 316] width 355 height 25
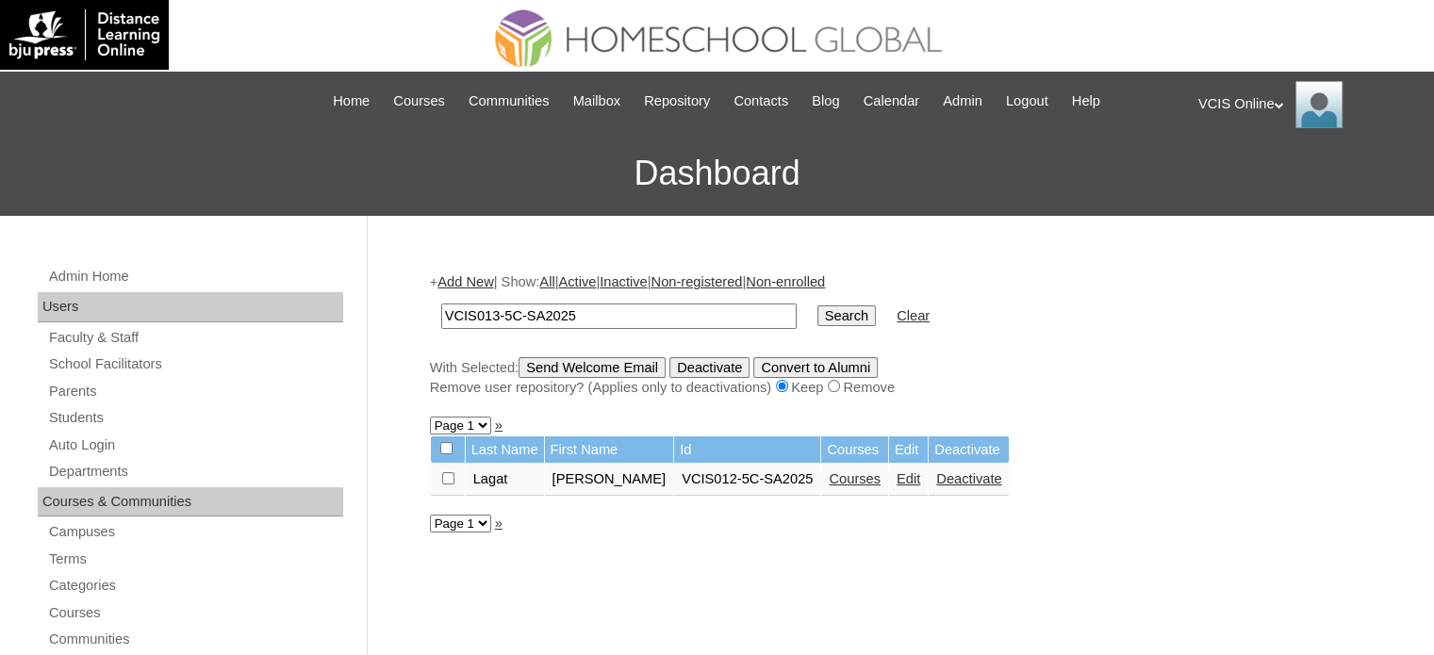
type input "VCIS013-5C-SA2025"
click at [817, 305] on input "Search" at bounding box center [846, 315] width 58 height 21
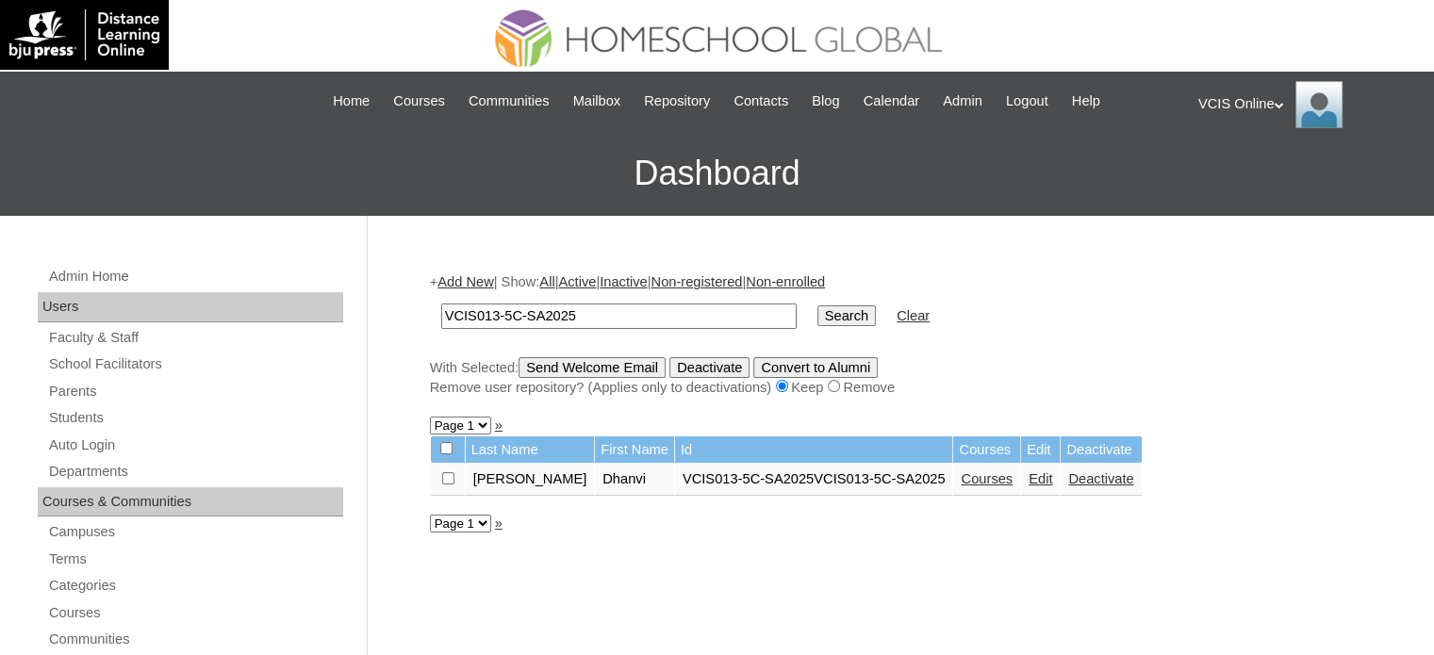
click at [498, 313] on input "VCIS013-5C-SA2025" at bounding box center [618, 316] width 355 height 25
type input "VCIS014-5C-SA2025"
click at [817, 305] on input "Search" at bounding box center [846, 315] width 58 height 21
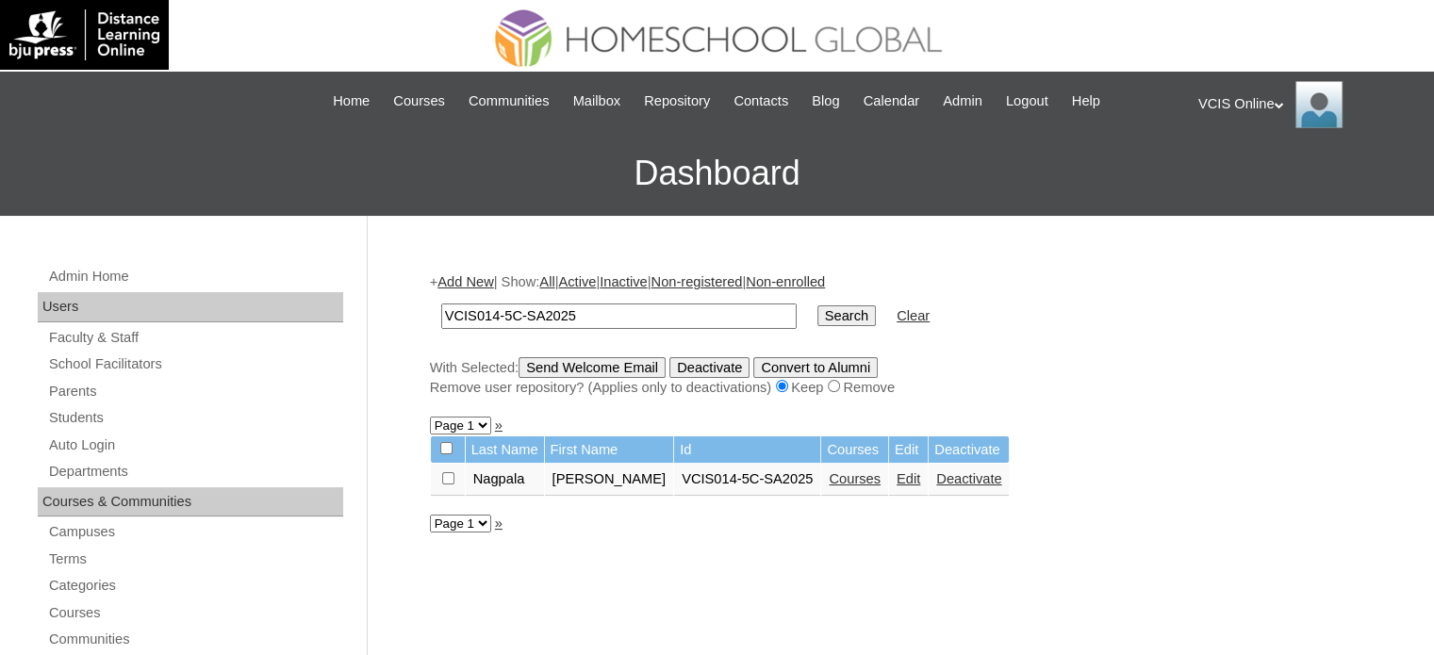
click at [498, 314] on input "VCIS014-5C-SA2025" at bounding box center [618, 316] width 355 height 25
type input "VCIS015-5C-SA2025"
click at [817, 305] on input "Search" at bounding box center [846, 315] width 58 height 21
click at [498, 312] on input "VCIS015-5C-SA2025" at bounding box center [618, 316] width 355 height 25
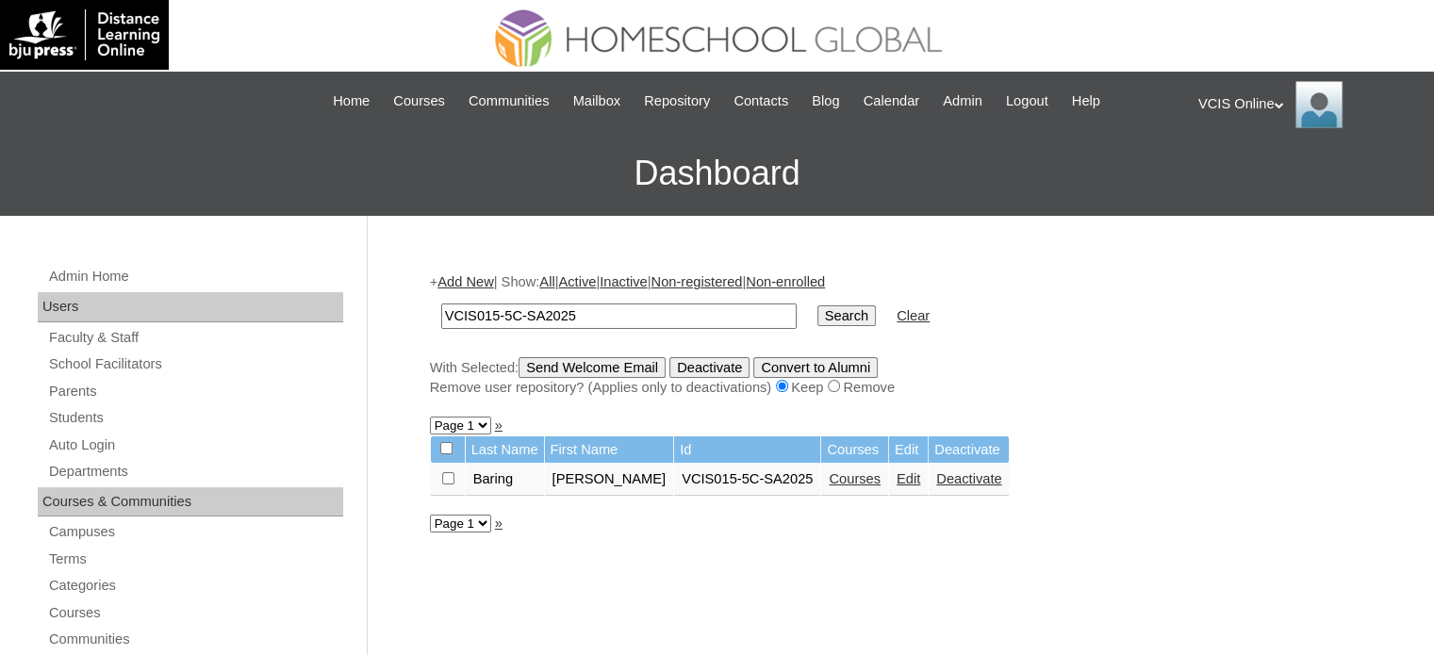
click at [498, 312] on input "VCIS015-5C-SA2025" at bounding box center [618, 316] width 355 height 25
type input "VCIS007-5A-SA2025"
click at [817, 305] on input "Search" at bounding box center [846, 315] width 58 height 21
